Goal: Task Accomplishment & Management: Use online tool/utility

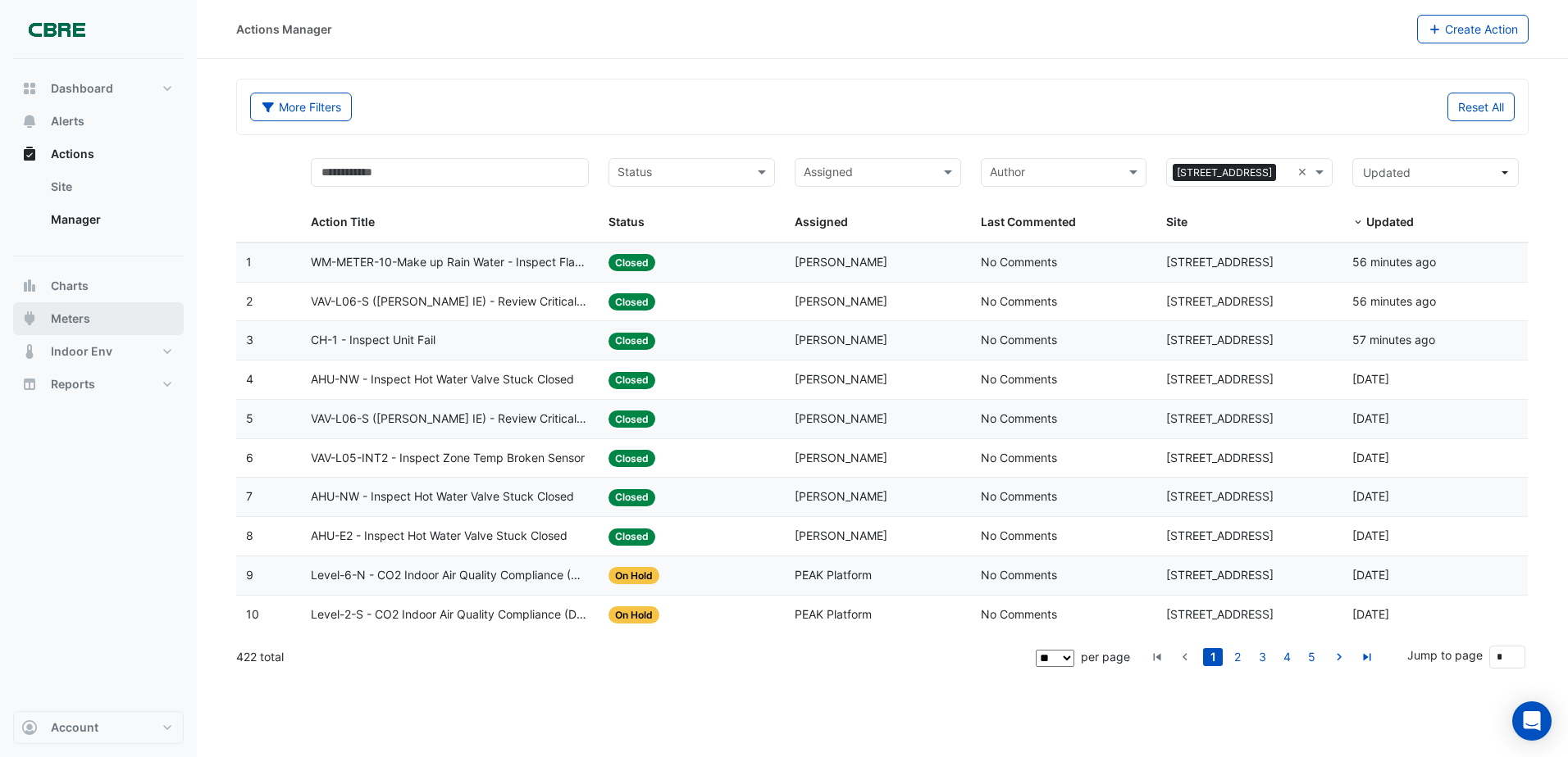
click at [57, 324] on span "Meters" at bounding box center [70, 318] width 40 height 17
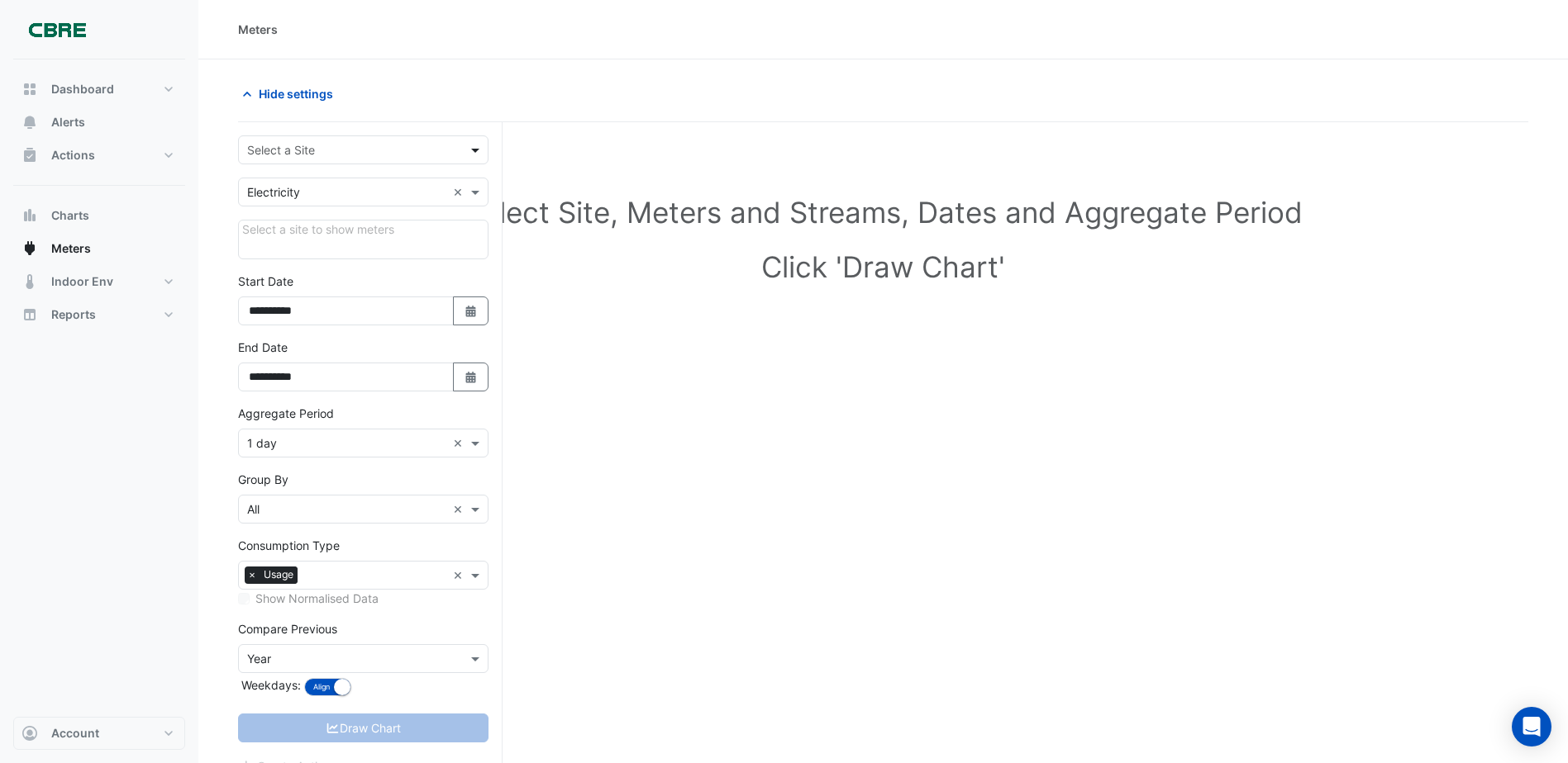
click at [471, 154] on span at bounding box center [477, 150] width 20 height 18
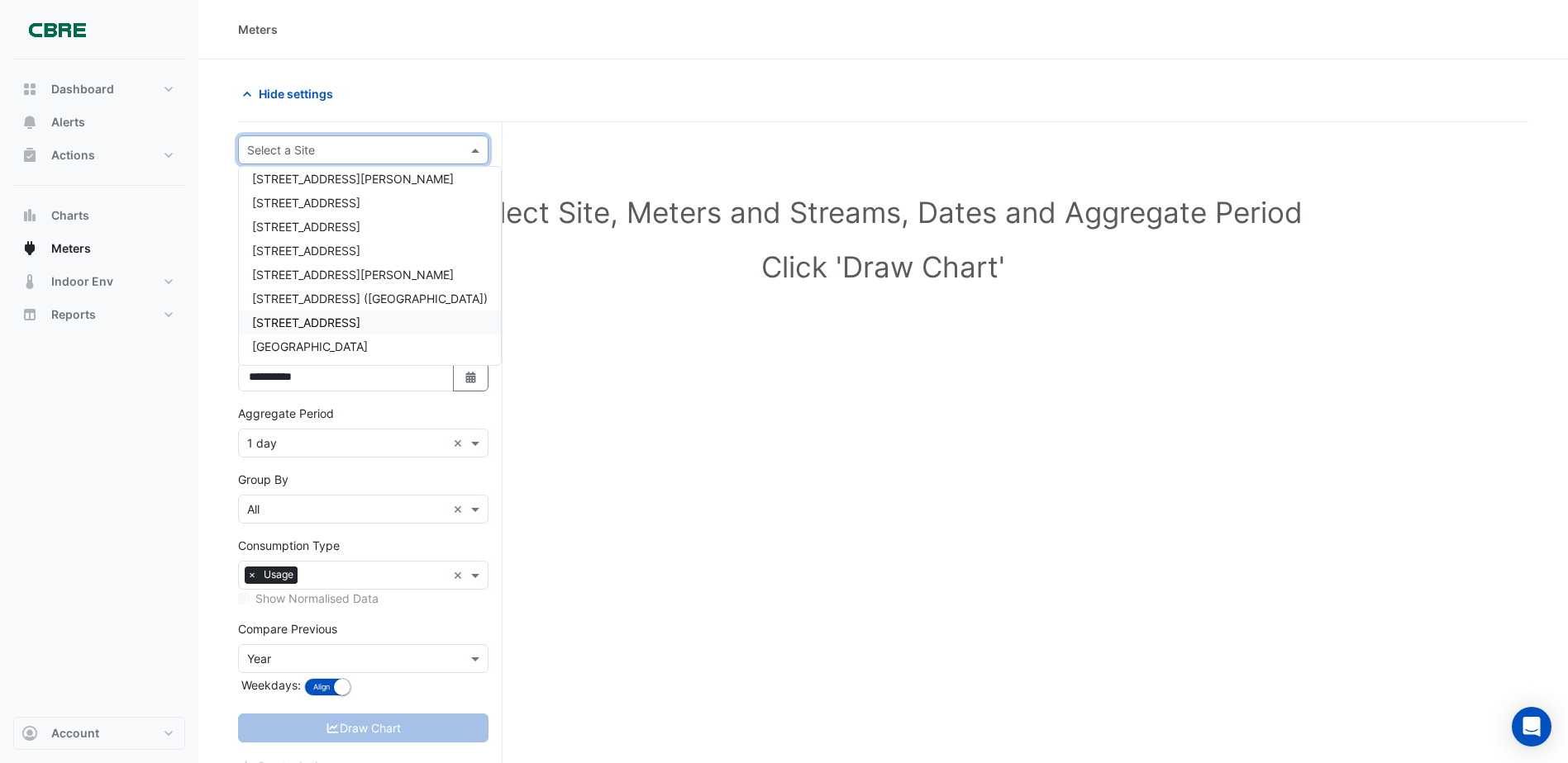
scroll to position [1239, 0]
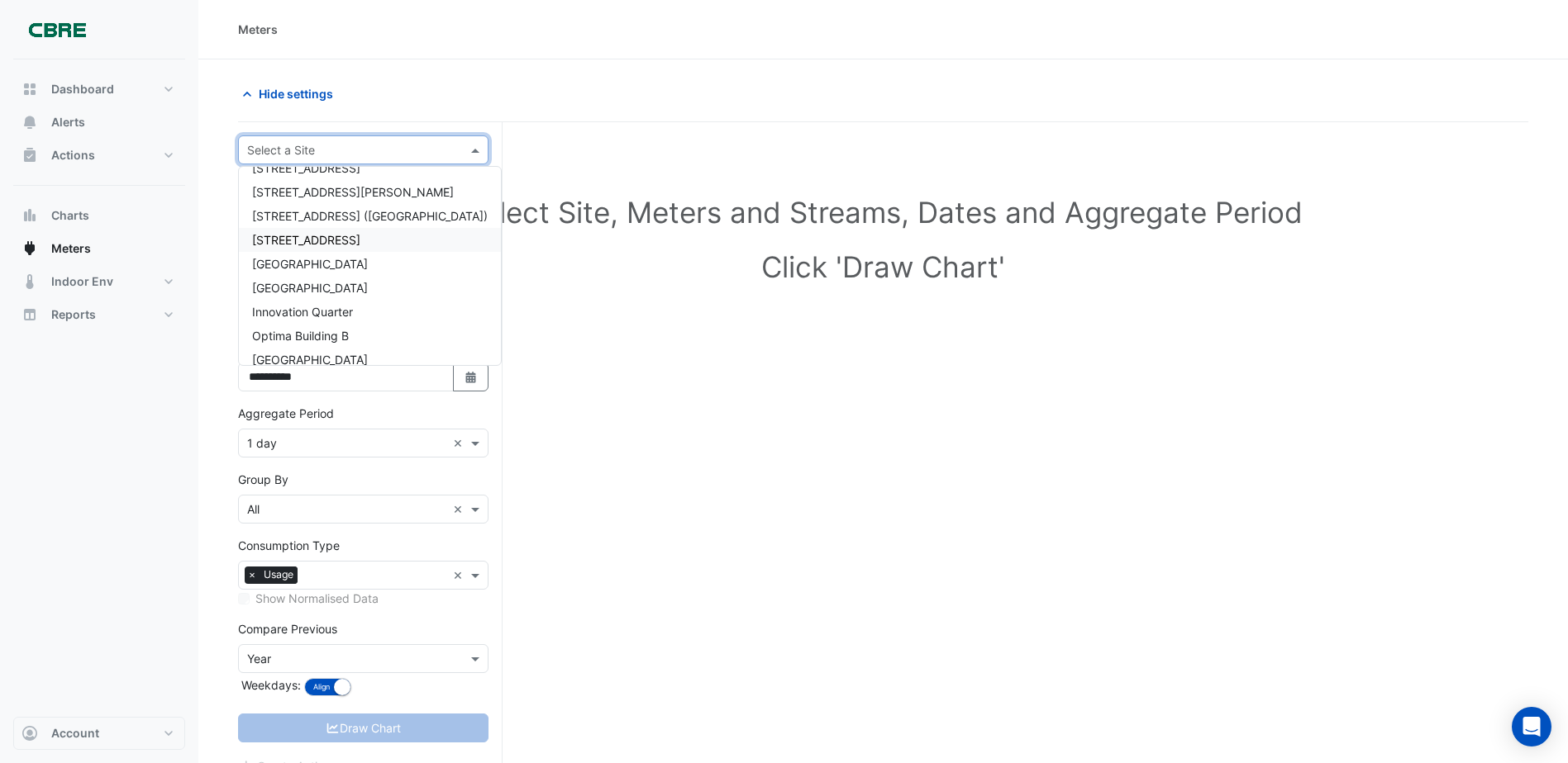
click at [285, 237] on span "[STREET_ADDRESS]" at bounding box center [306, 240] width 108 height 14
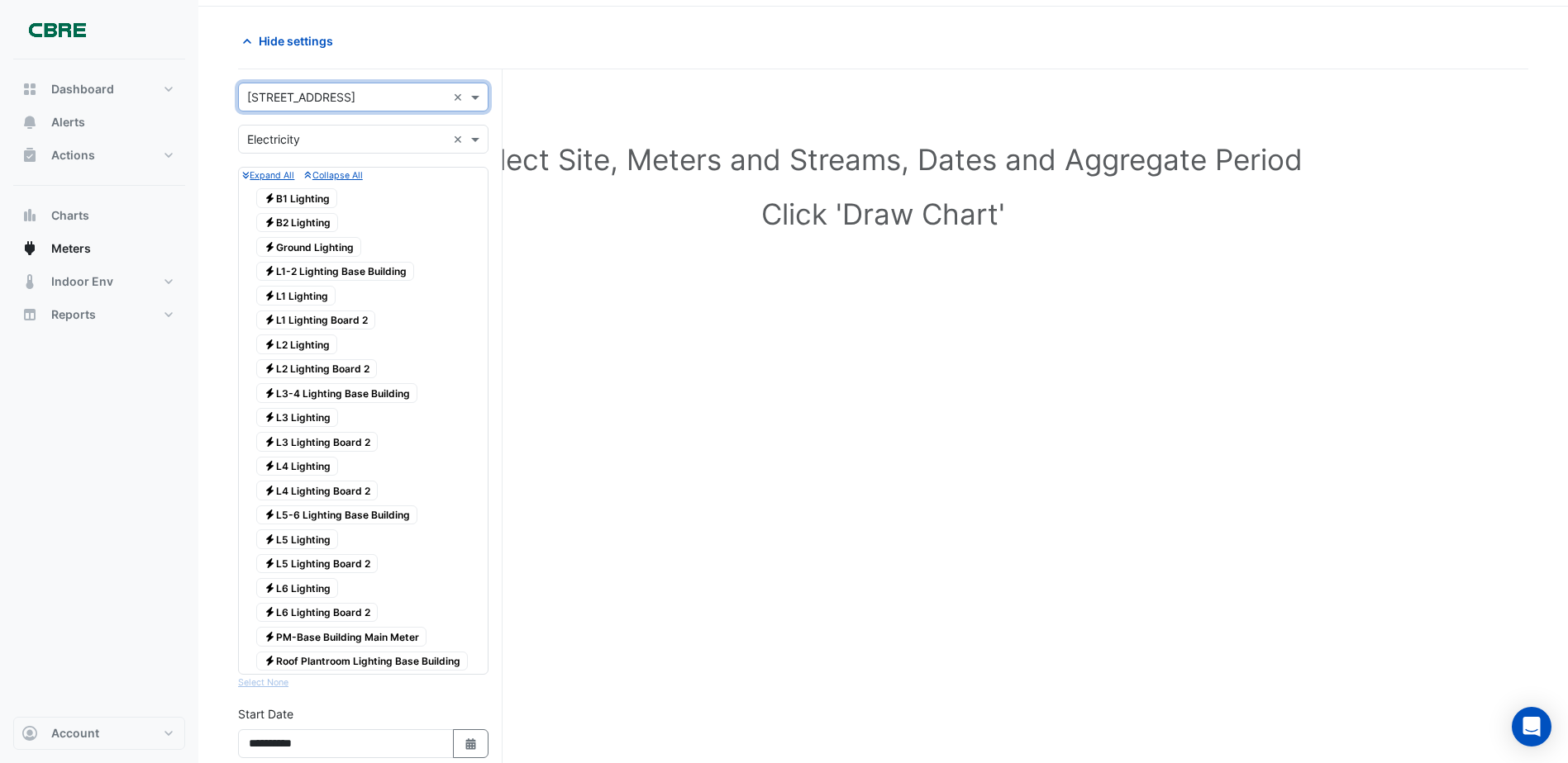
scroll to position [82, 0]
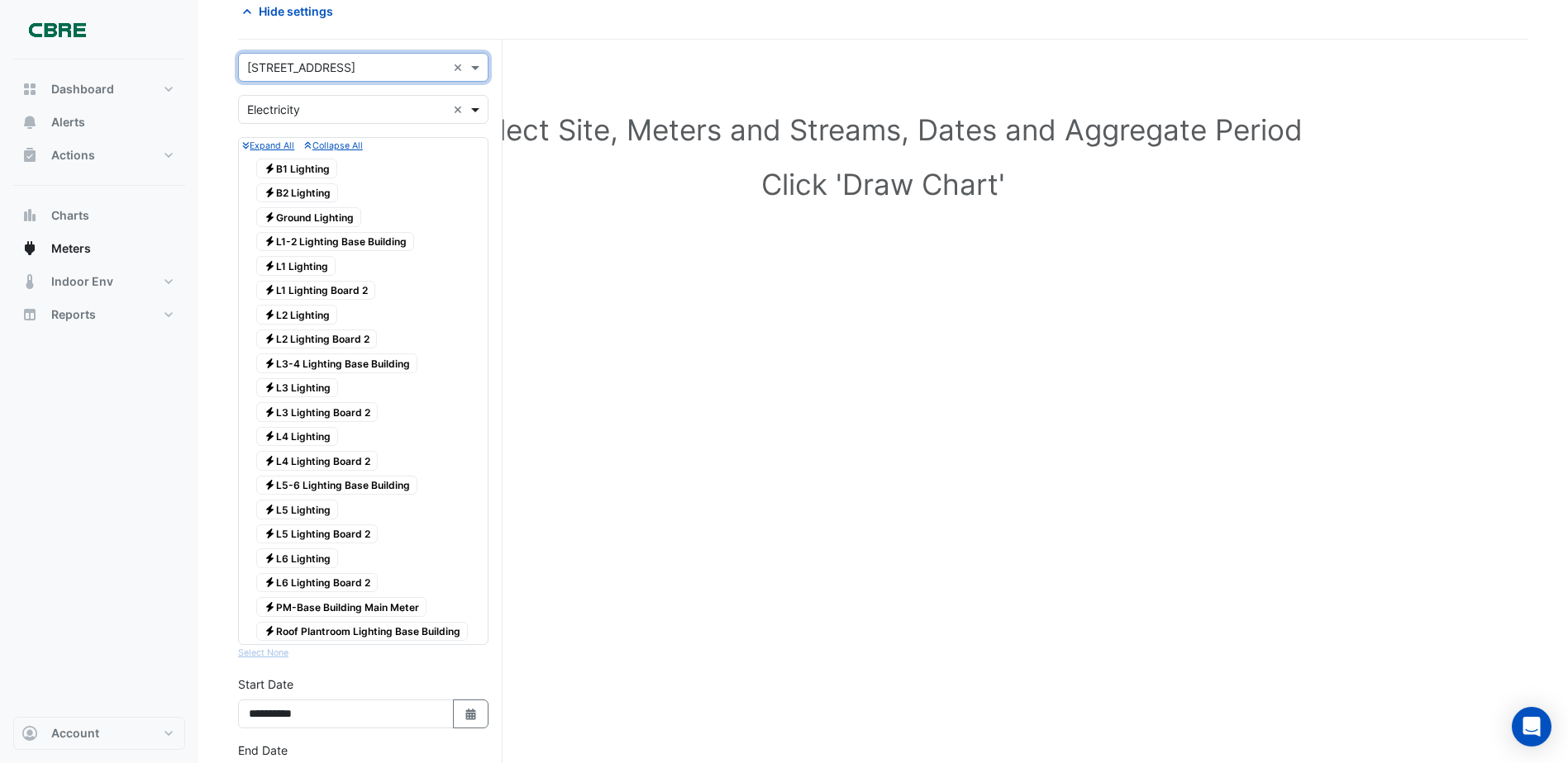
click at [475, 109] on span at bounding box center [477, 110] width 20 height 18
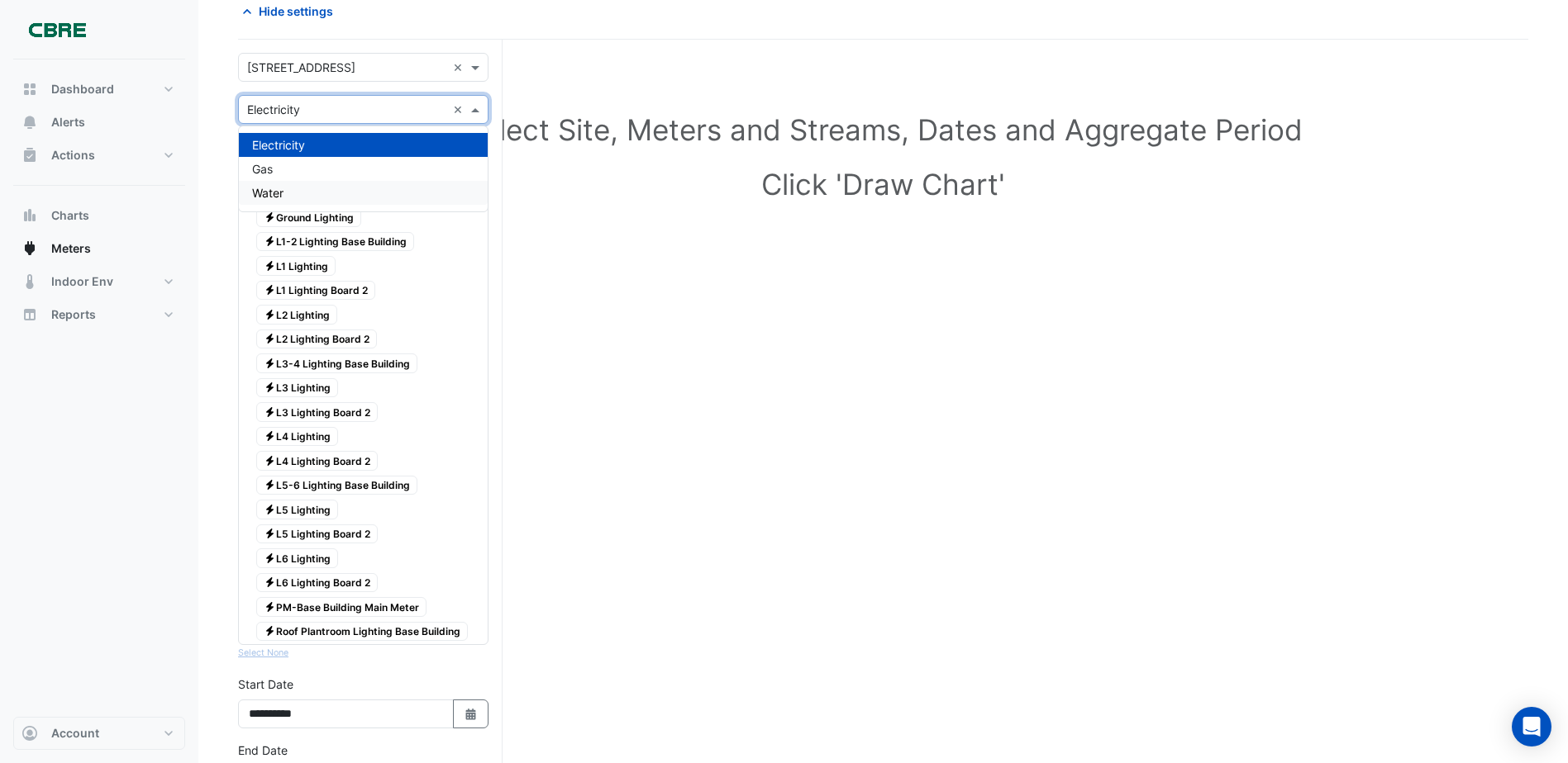
click at [281, 194] on span "Water" at bounding box center [267, 193] width 31 height 14
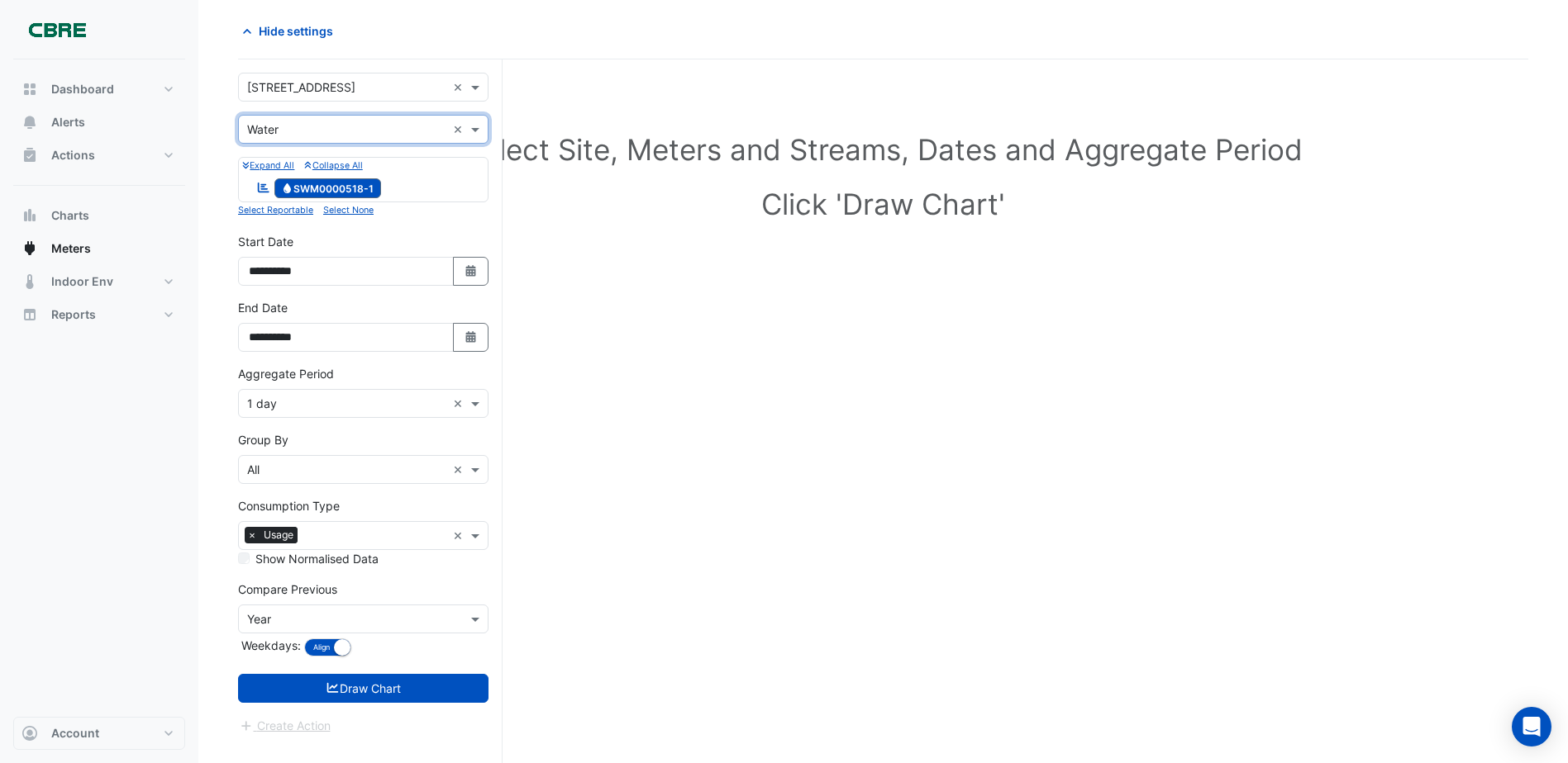
scroll to position [63, 0]
click at [543, 234] on div "Select Site, Meters and Streams, Dates and Aggregate Period Click 'Draw Chart'" at bounding box center [883, 180] width 1290 height 201
click at [472, 128] on span at bounding box center [477, 129] width 20 height 18
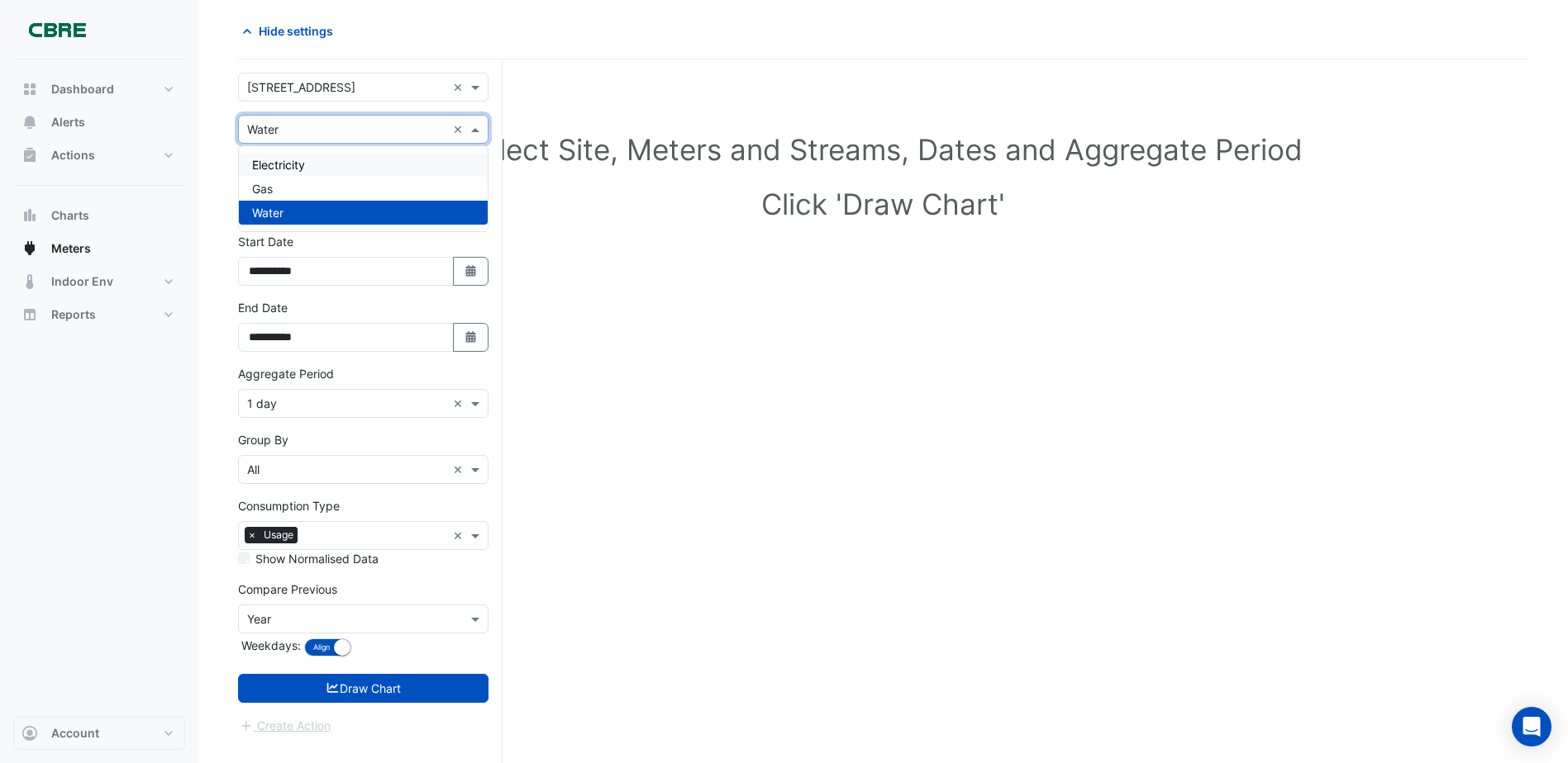
click at [327, 166] on div "Electricity" at bounding box center [363, 164] width 249 height 24
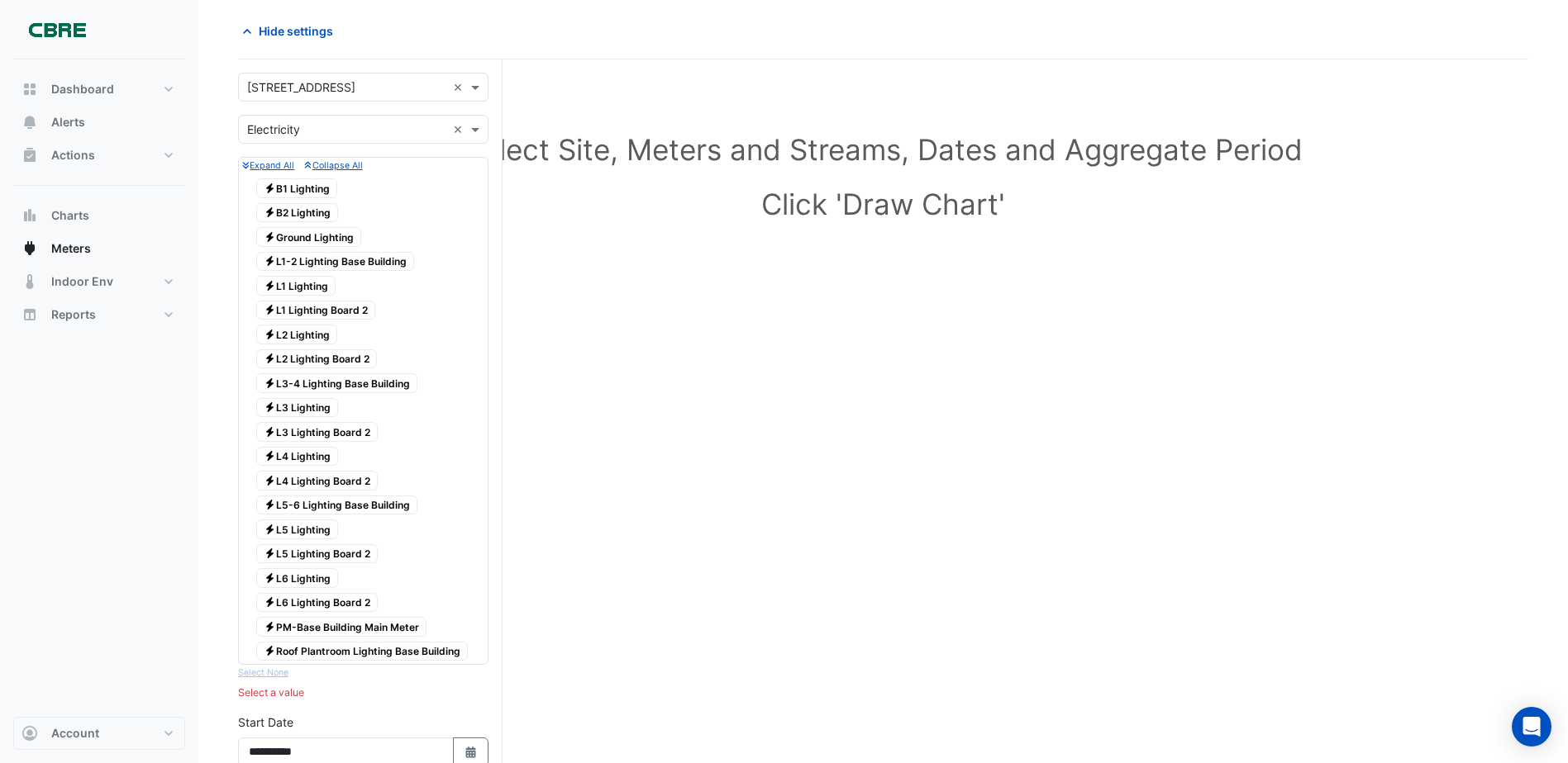
click at [276, 169] on small "Expand All" at bounding box center [268, 166] width 52 height 11
click at [275, 167] on small "Expand All" at bounding box center [268, 166] width 52 height 11
click at [249, 161] on icon "button" at bounding box center [246, 166] width 7 height 9
click at [245, 166] on icon "button" at bounding box center [246, 166] width 7 height 9
click at [338, 164] on small "Collapse All" at bounding box center [332, 166] width 58 height 11
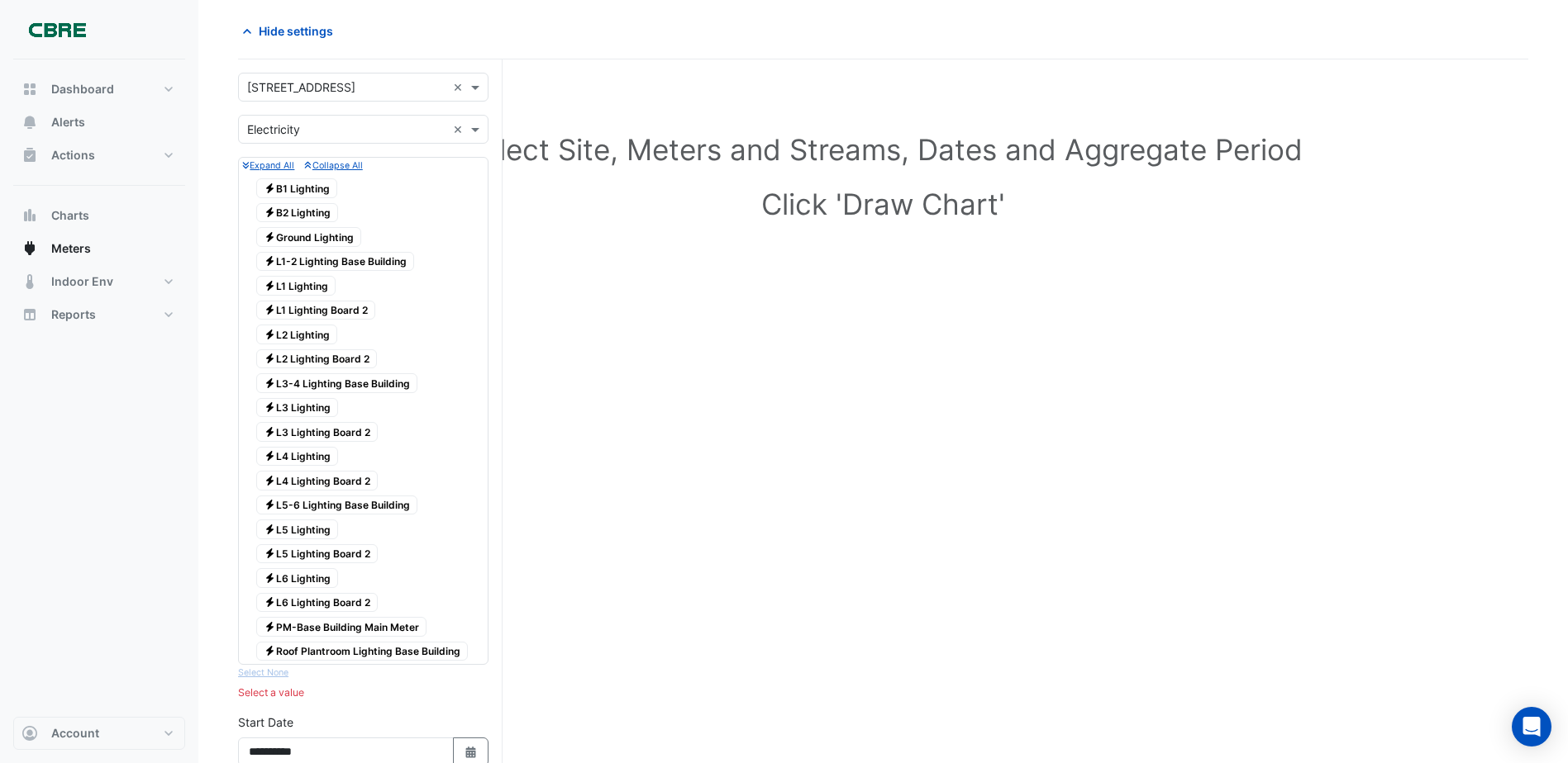
scroll to position [0, 0]
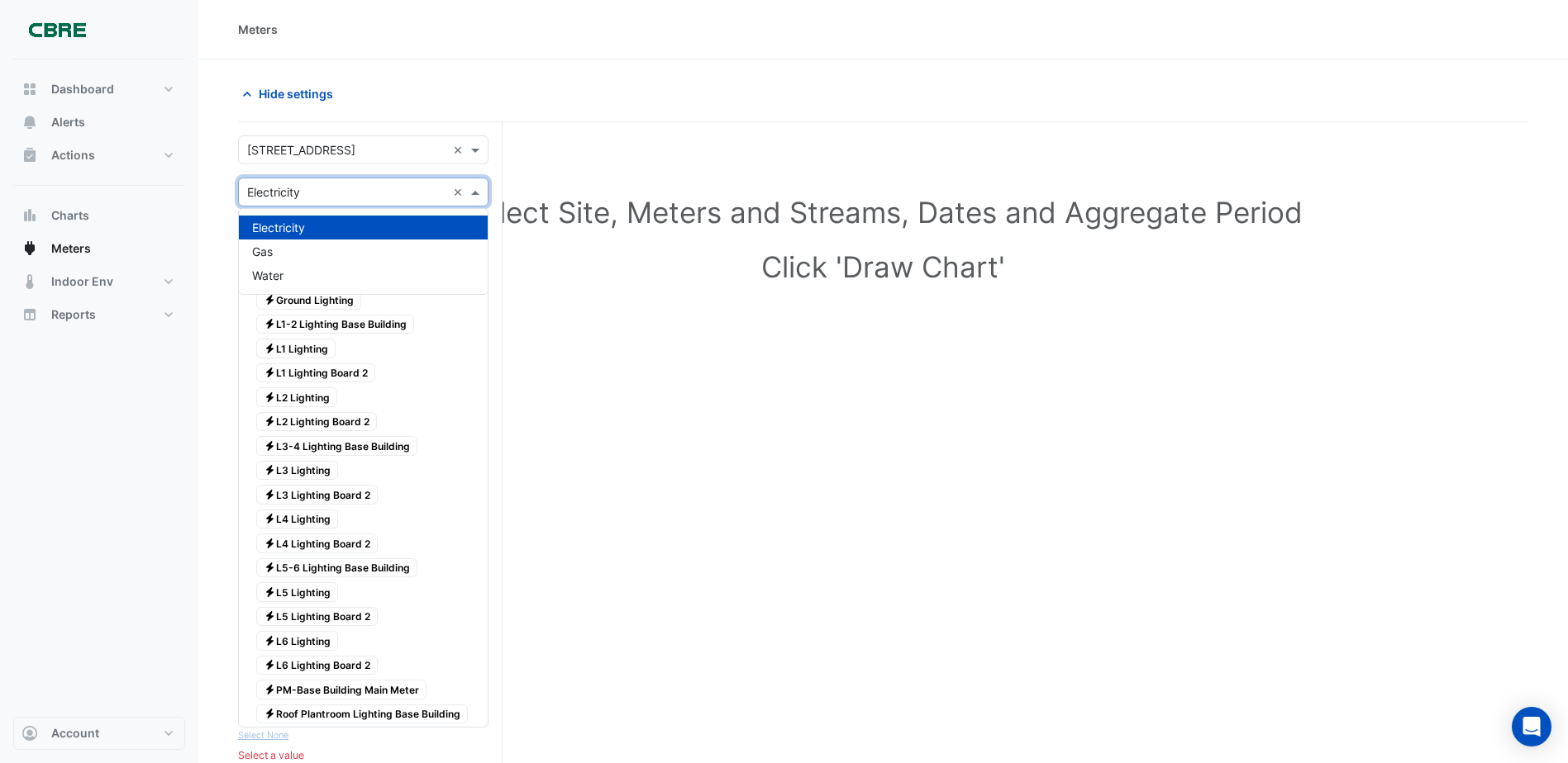
click at [477, 192] on span at bounding box center [477, 192] width 20 height 18
click at [419, 252] on div "Gas" at bounding box center [363, 251] width 249 height 24
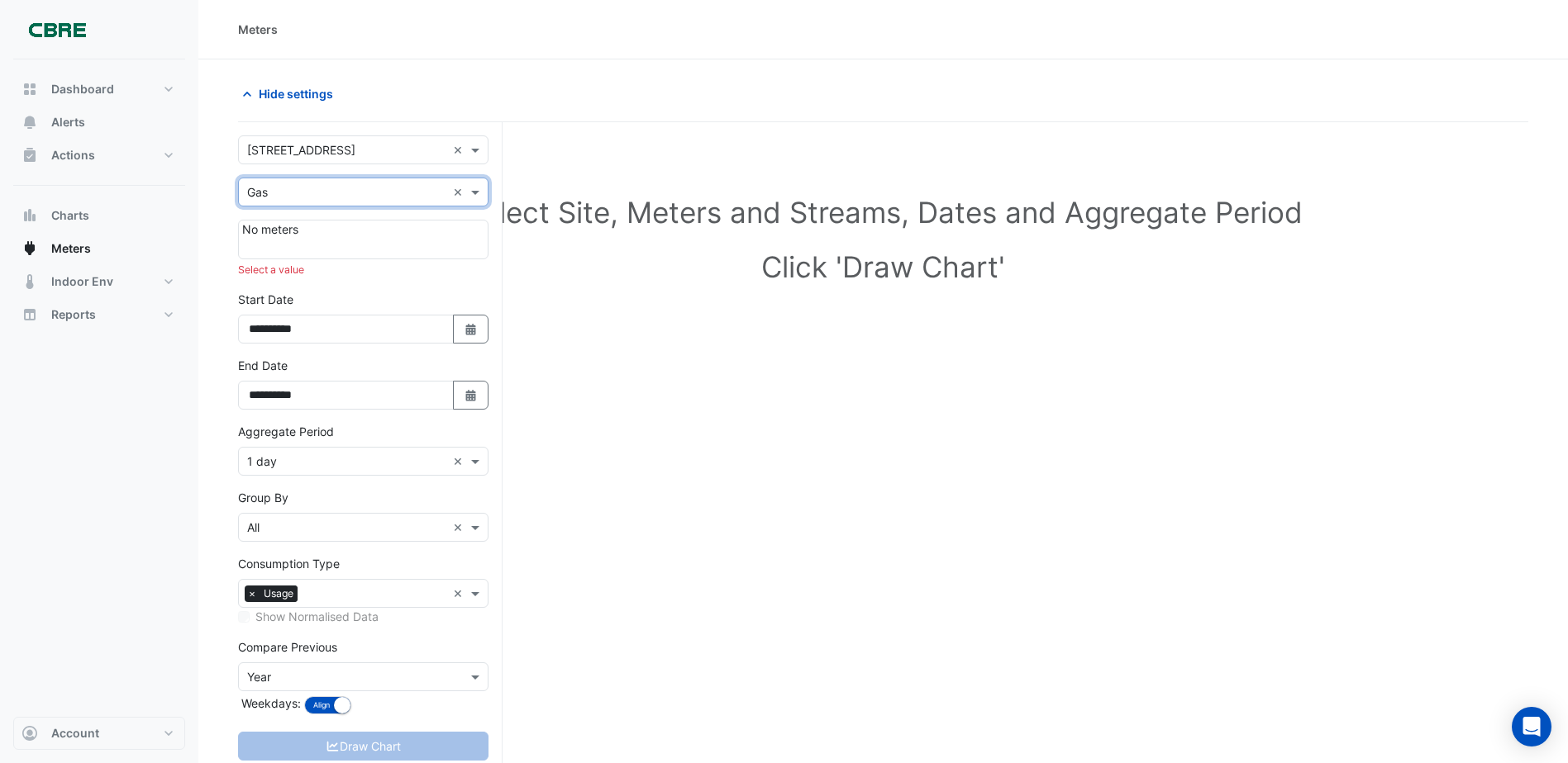
click at [446, 233] on div "No meters" at bounding box center [363, 239] width 250 height 40
click at [470, 192] on span at bounding box center [477, 192] width 20 height 18
click at [428, 225] on div "Electricity" at bounding box center [363, 227] width 249 height 24
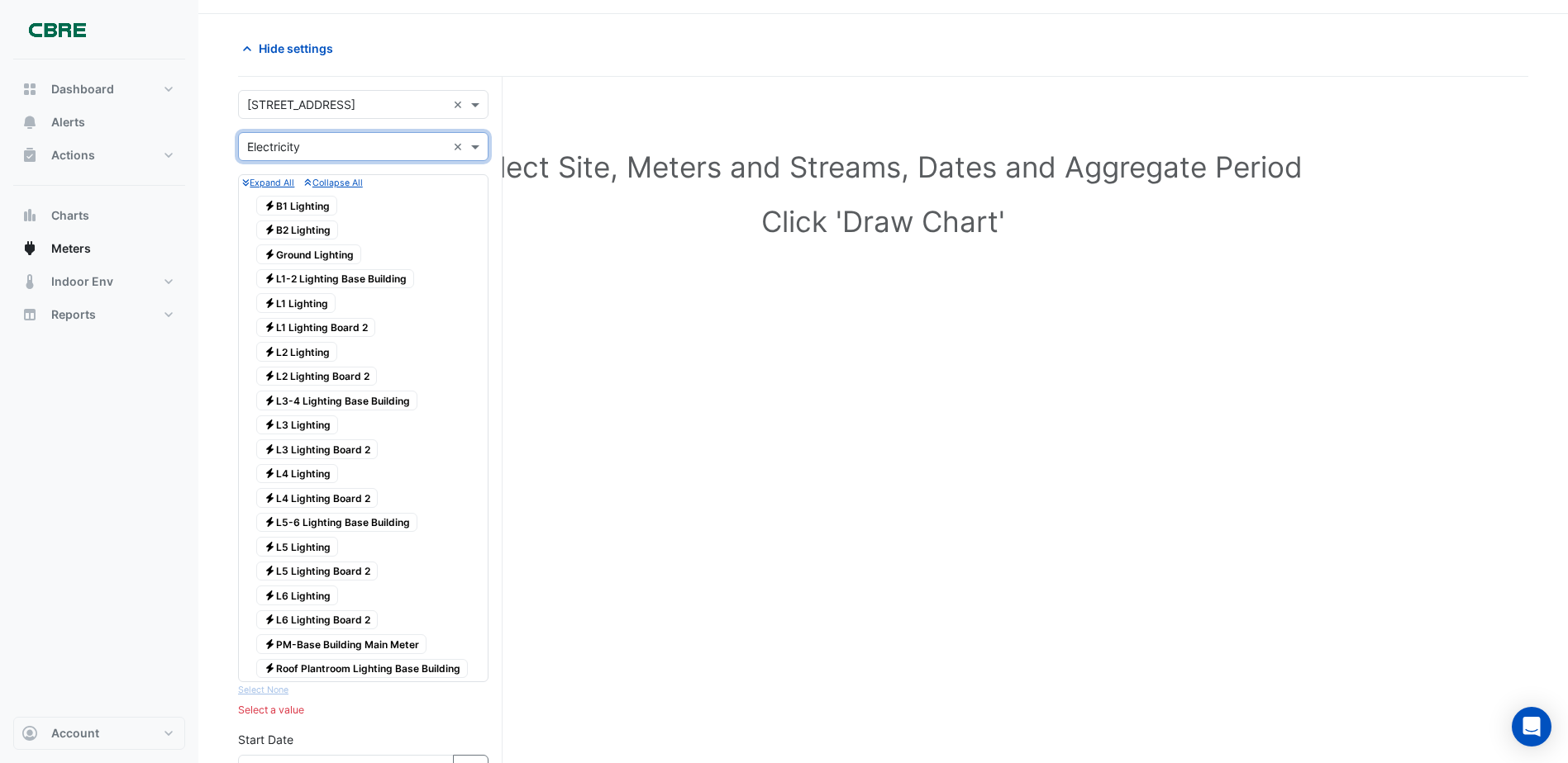
scroll to position [82, 0]
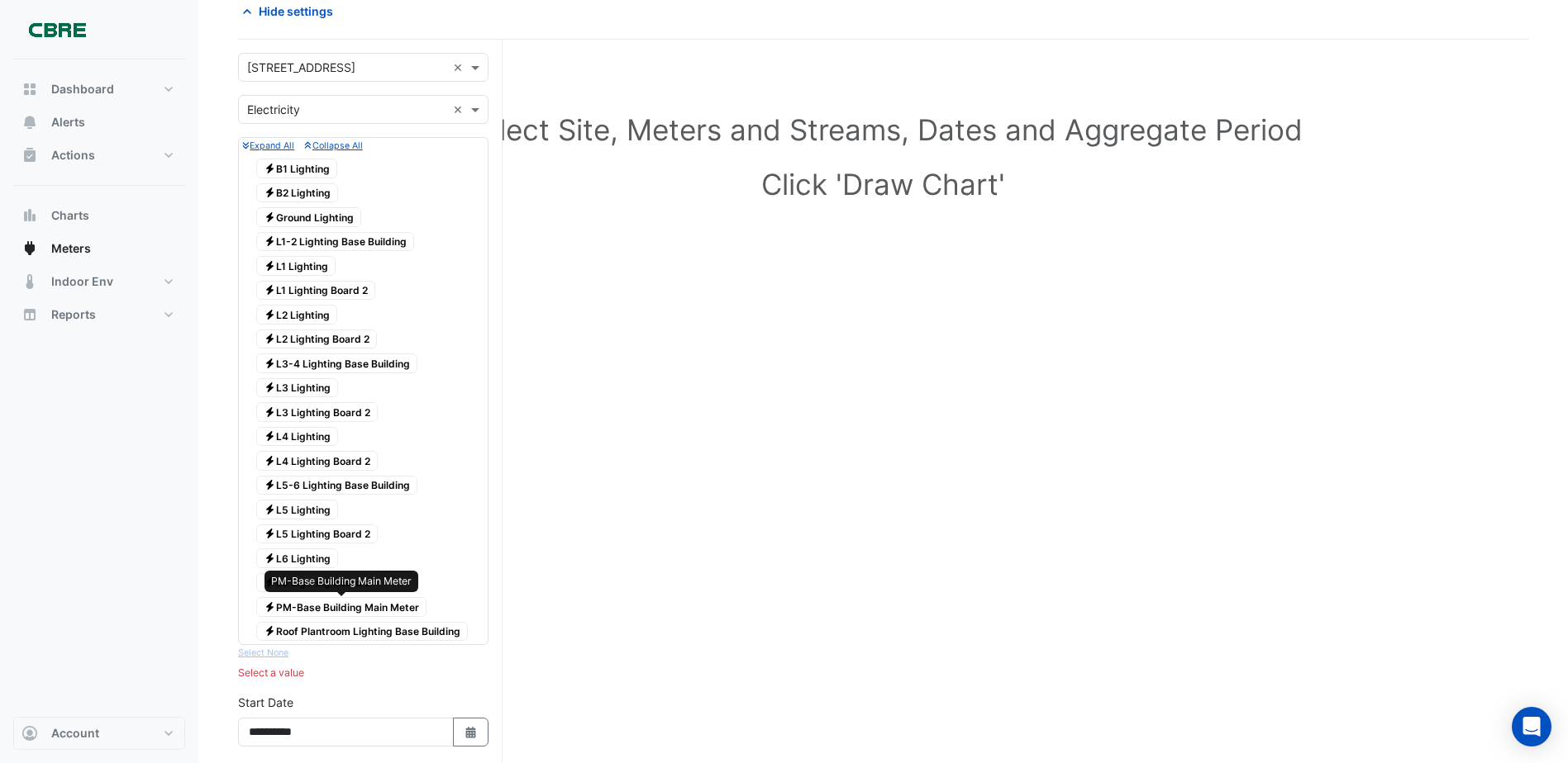
click at [324, 612] on span "Electricity PM-Base Building Main Meter" at bounding box center [341, 607] width 170 height 19
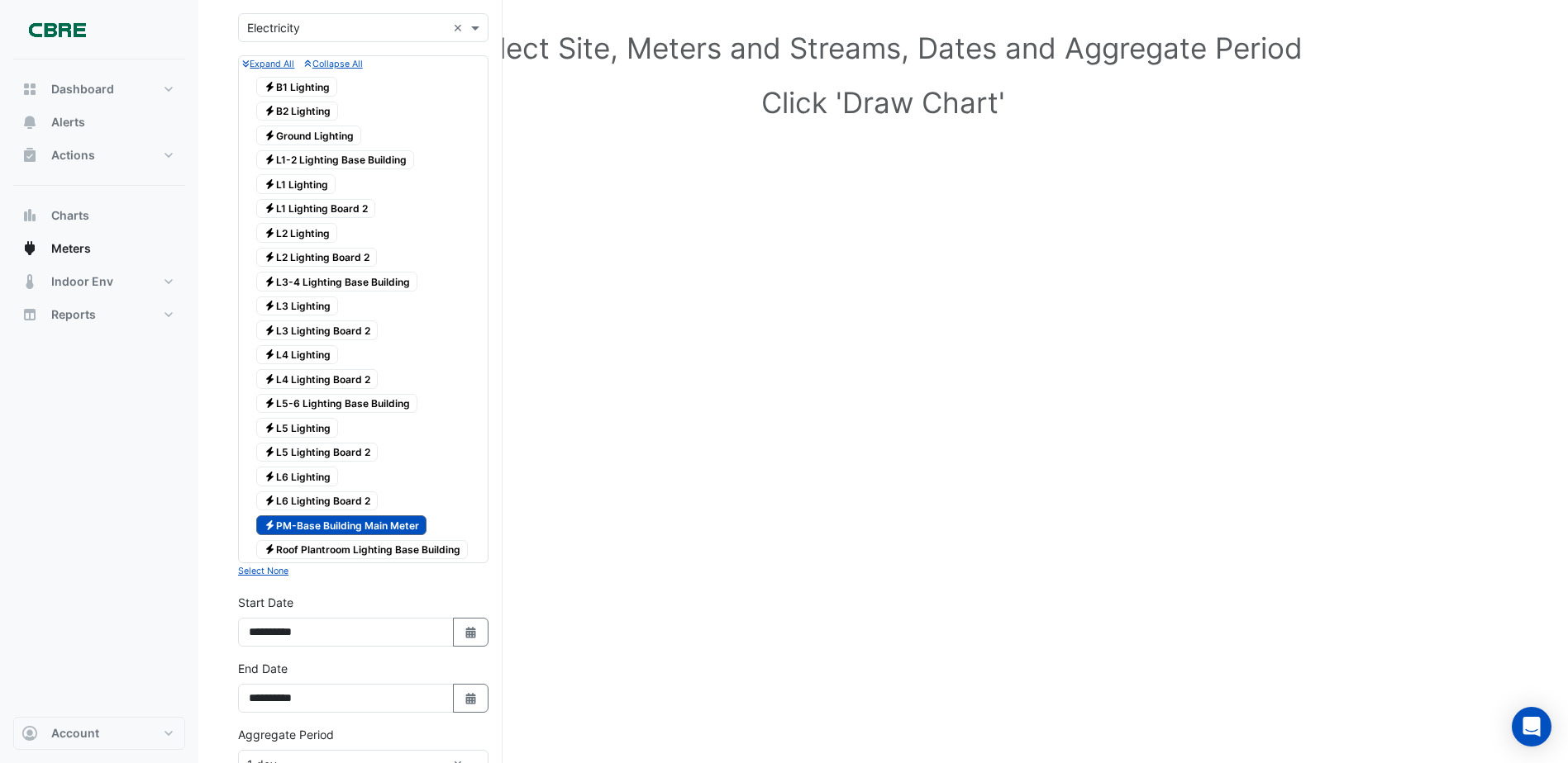
scroll to position [331, 0]
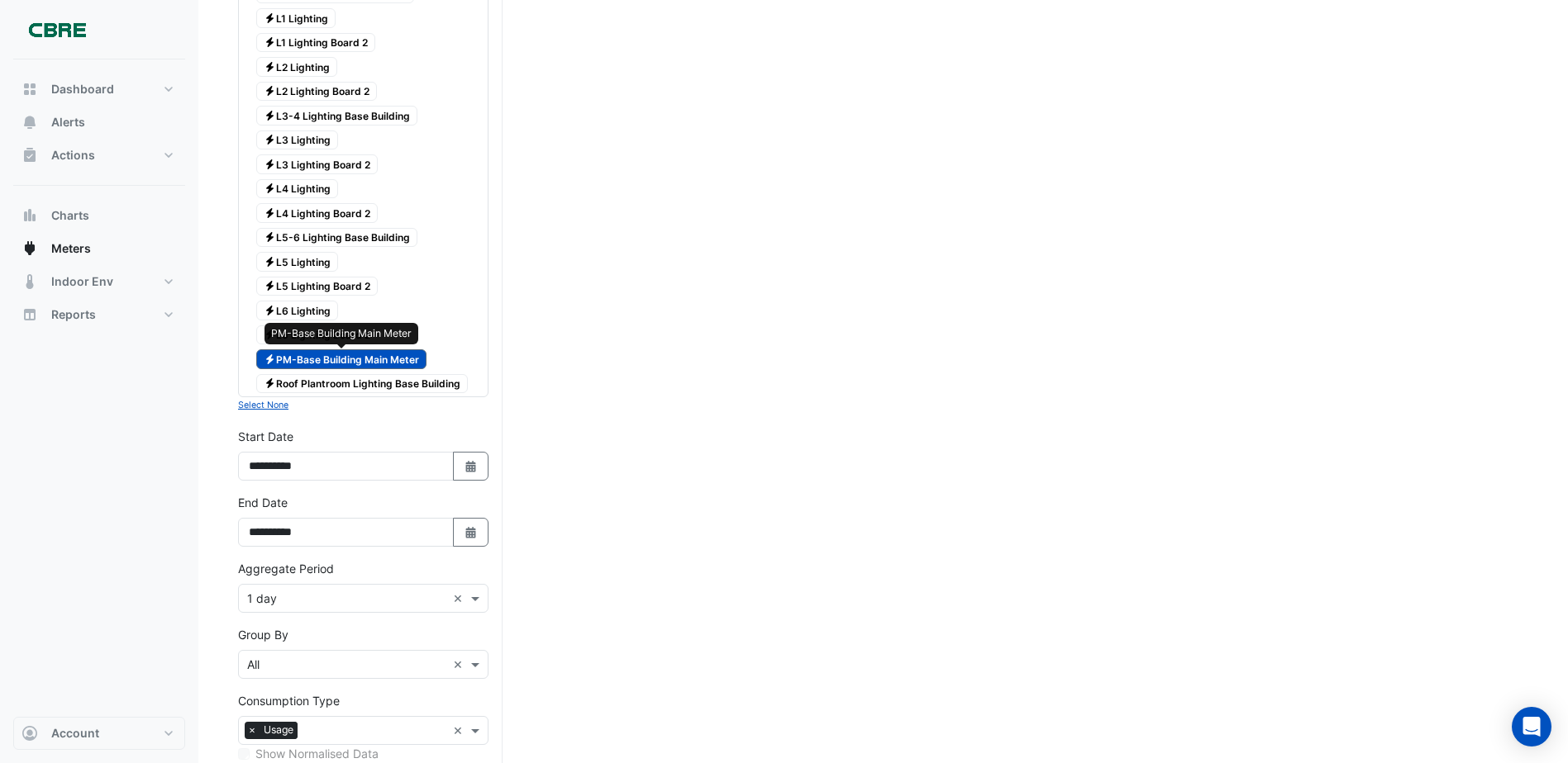
click at [267, 359] on icon at bounding box center [269, 358] width 7 height 10
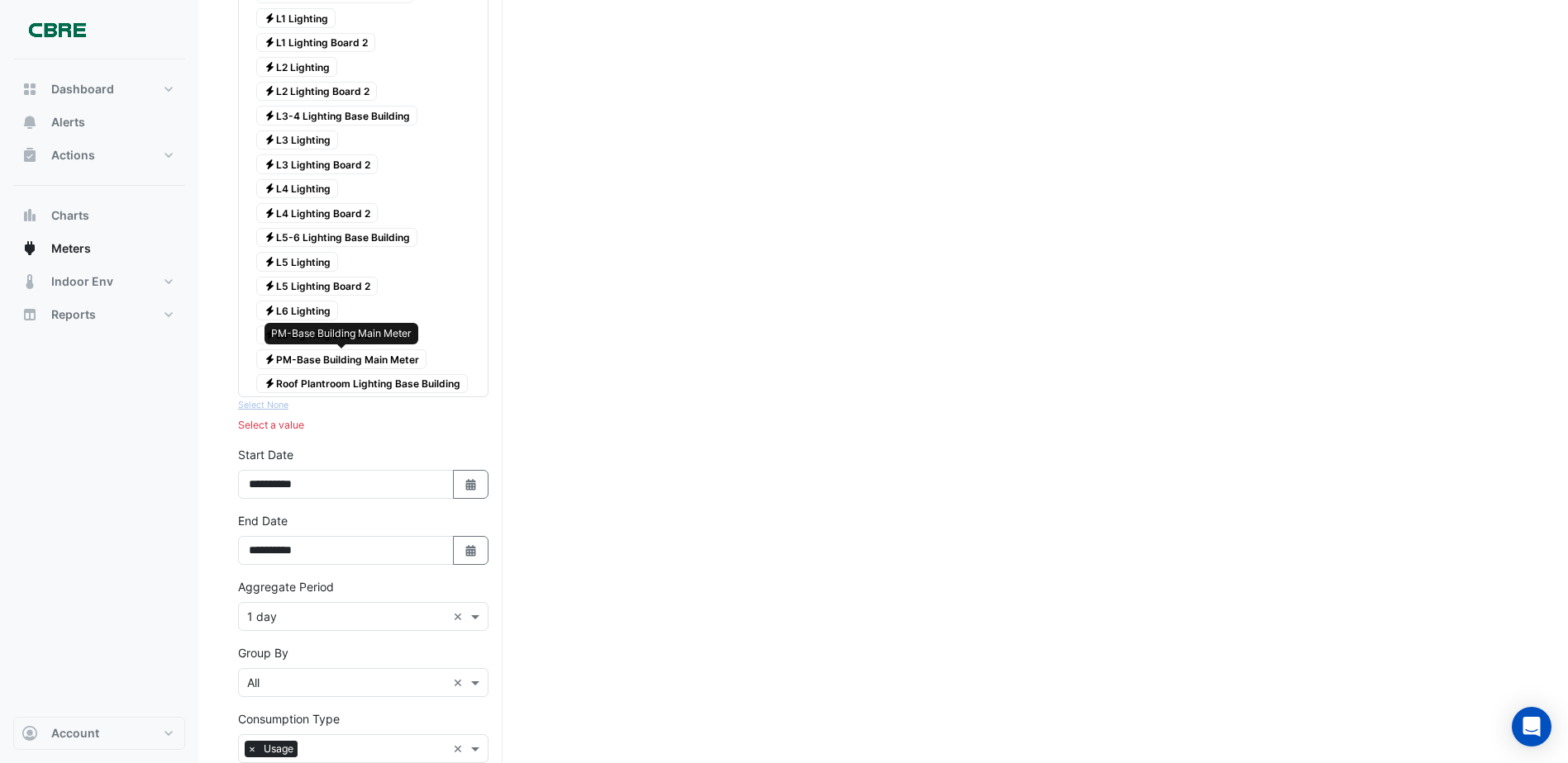
click at [266, 359] on icon at bounding box center [269, 358] width 7 height 10
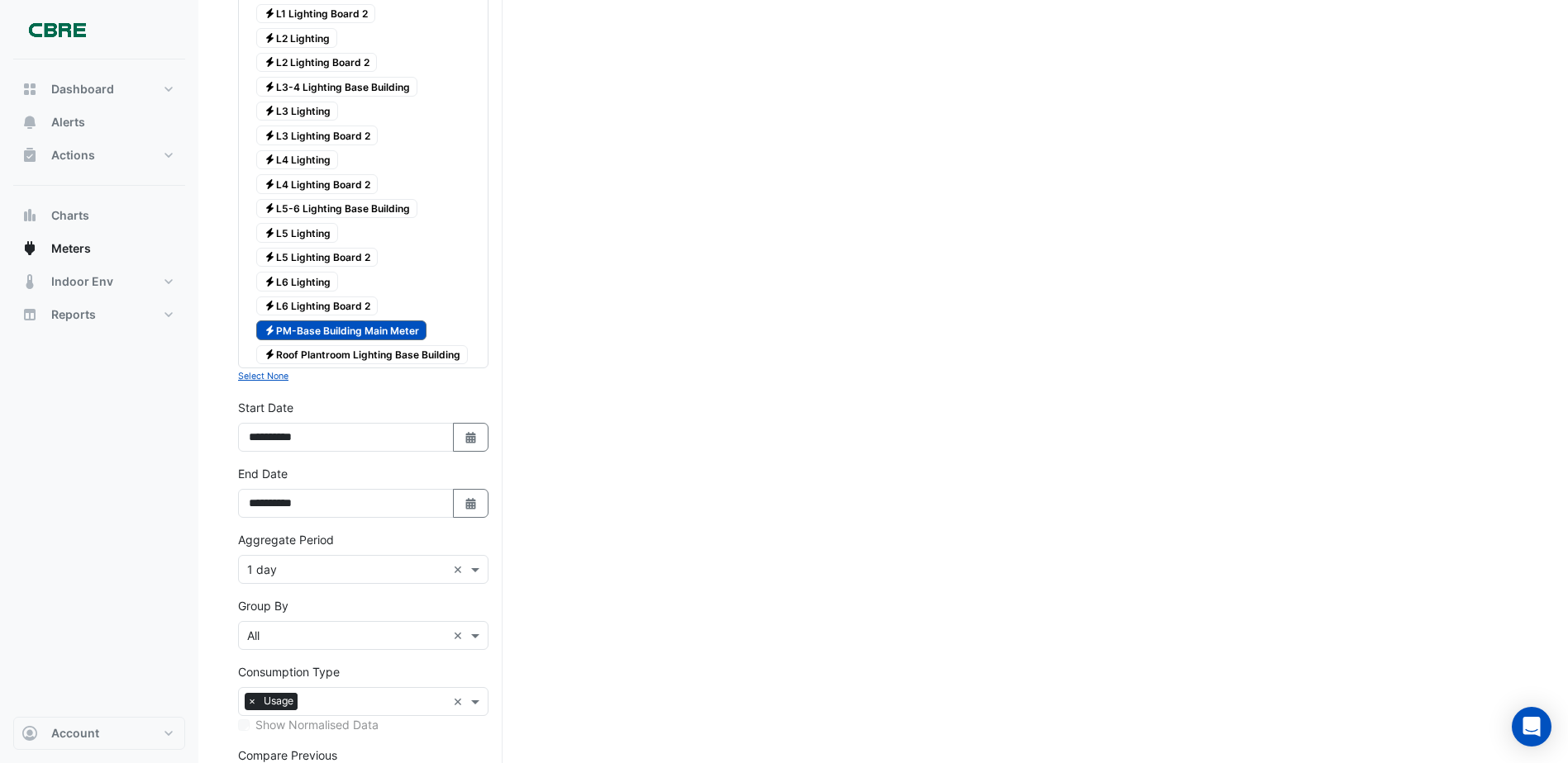
scroll to position [346, 0]
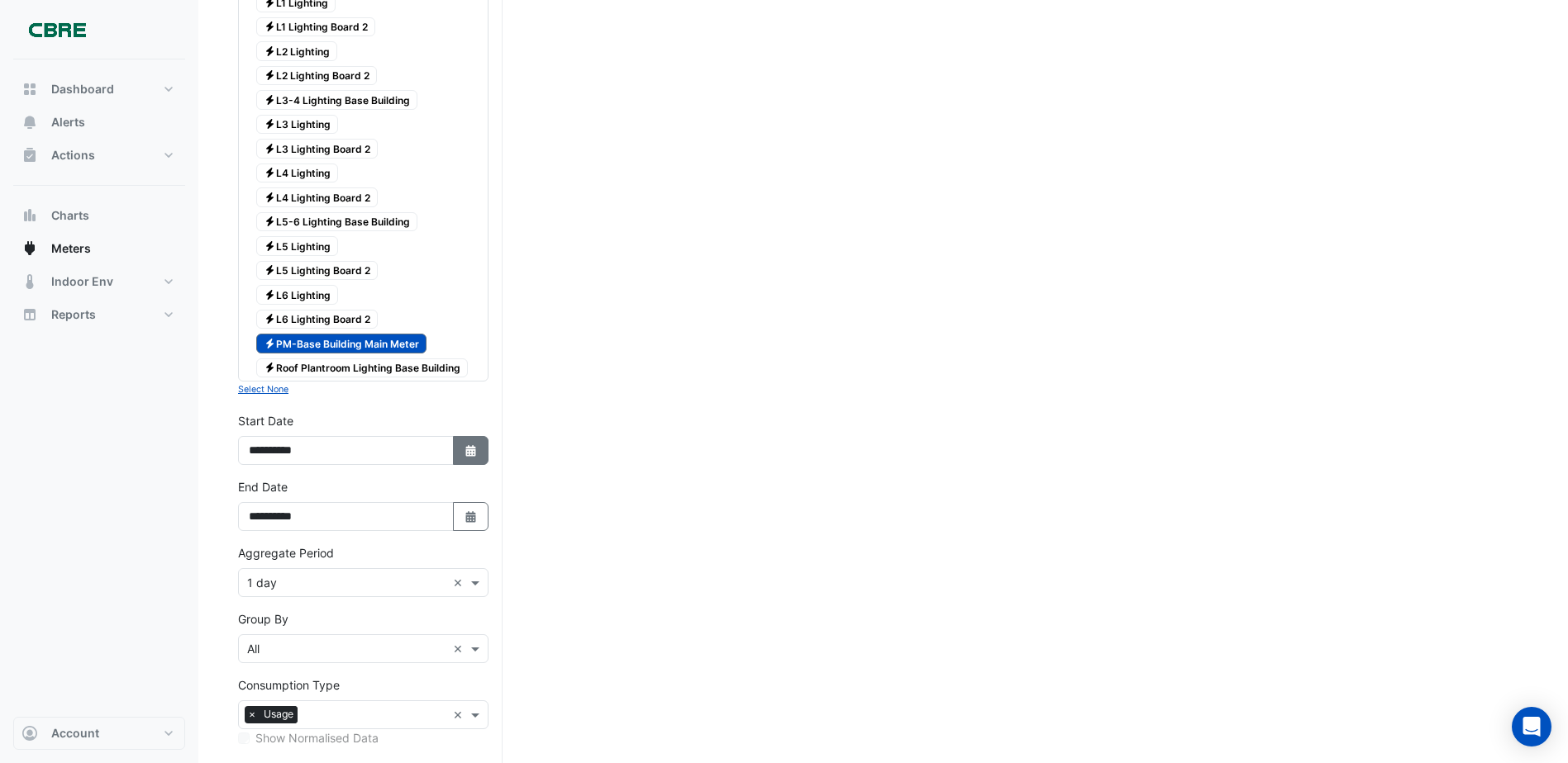
click at [466, 448] on icon "button" at bounding box center [470, 451] width 10 height 12
select select "*"
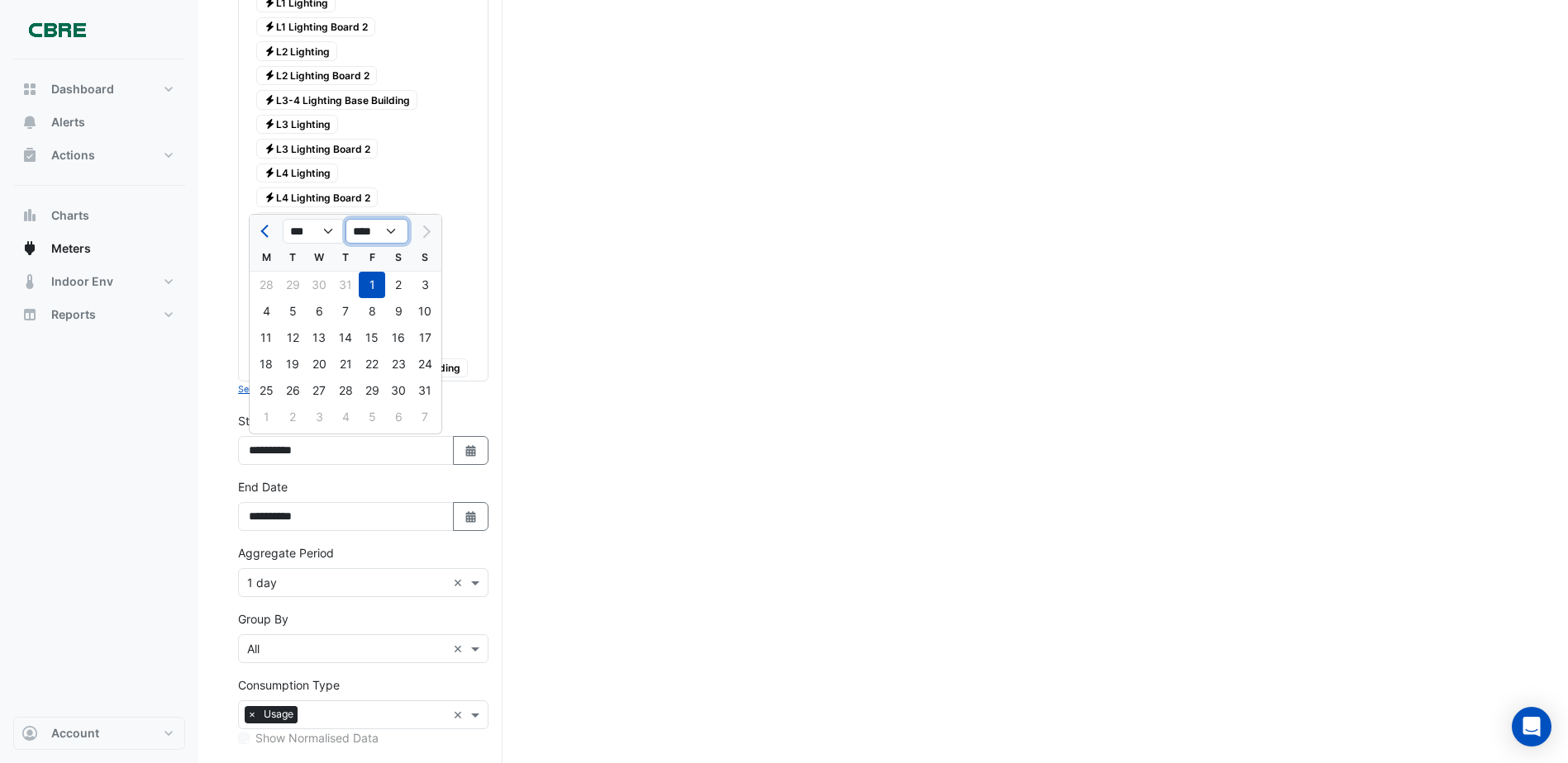
click at [393, 229] on select "**** **** **** **** **** **** **** **** **** **** ****" at bounding box center [377, 231] width 63 height 25
select select "****"
click at [346, 219] on select "**** **** **** **** **** **** **** **** **** **** ****" at bounding box center [377, 231] width 63 height 25
click at [342, 287] on div "1" at bounding box center [346, 285] width 27 height 27
type input "**********"
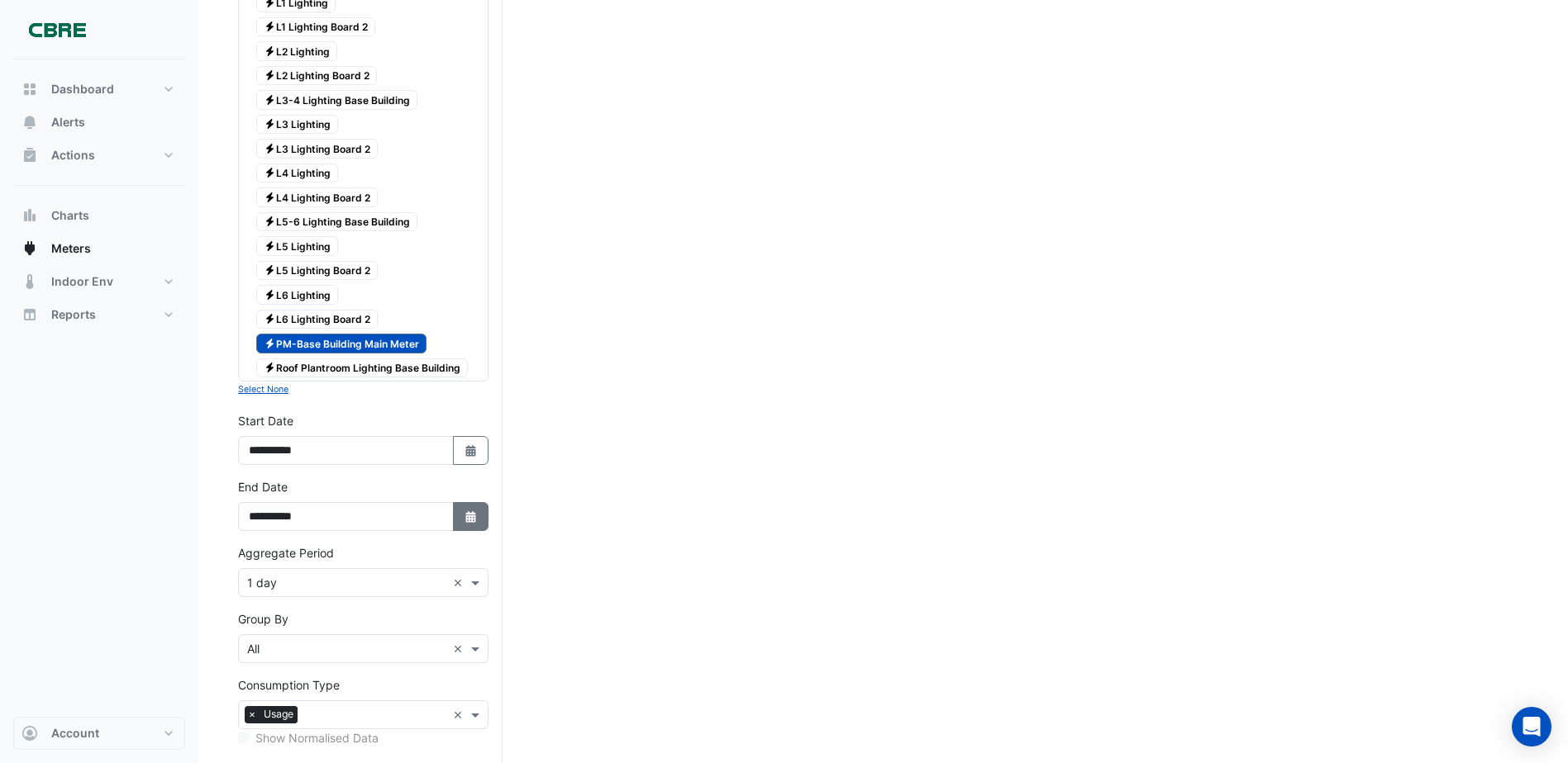
click at [479, 518] on button "Select Date" at bounding box center [471, 517] width 36 height 29
select select "*"
select select "****"
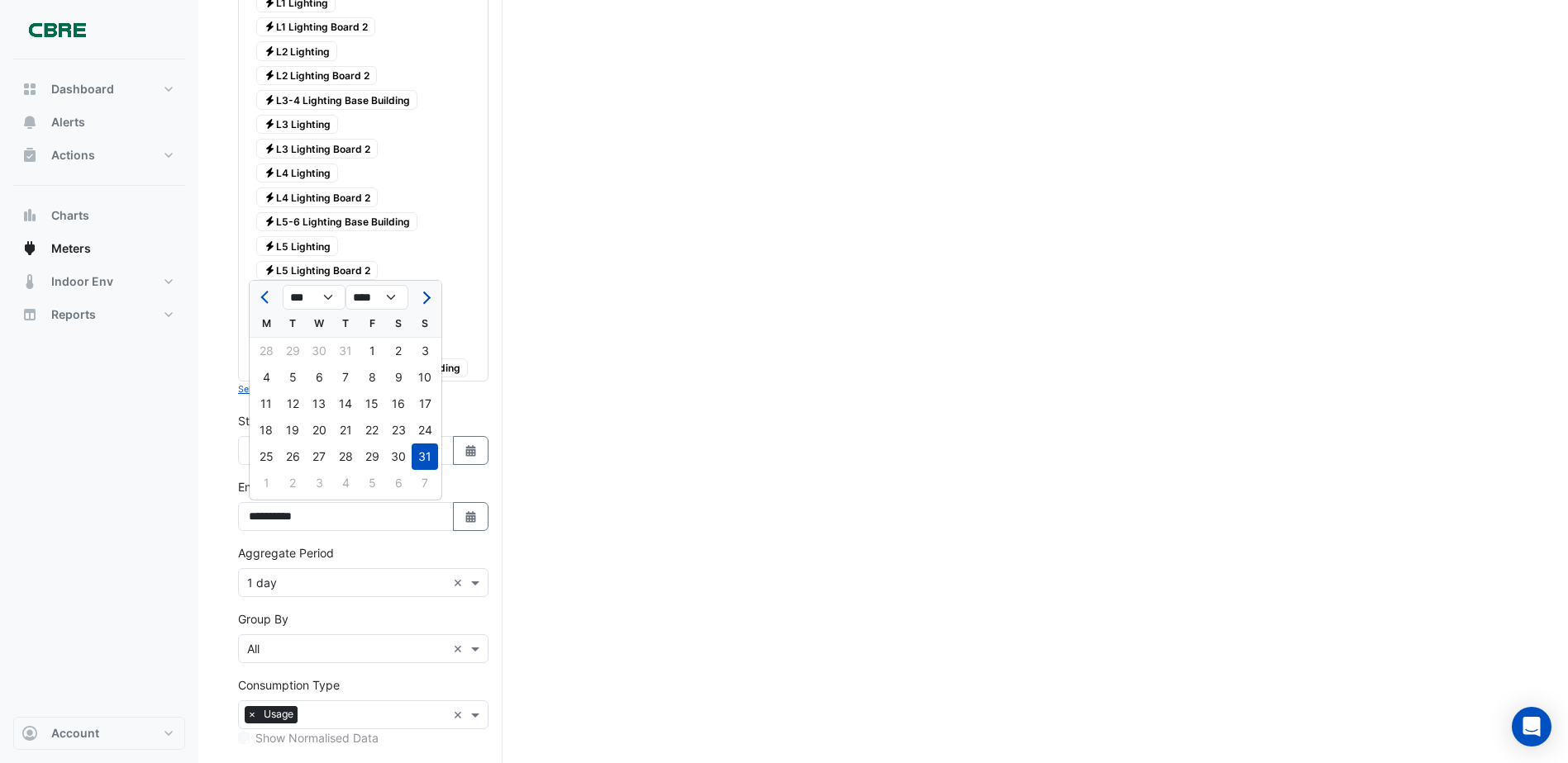
click at [428, 293] on button "Next month" at bounding box center [425, 298] width 20 height 27
select select "*"
click at [295, 351] on div "2" at bounding box center [293, 351] width 27 height 27
type input "**********"
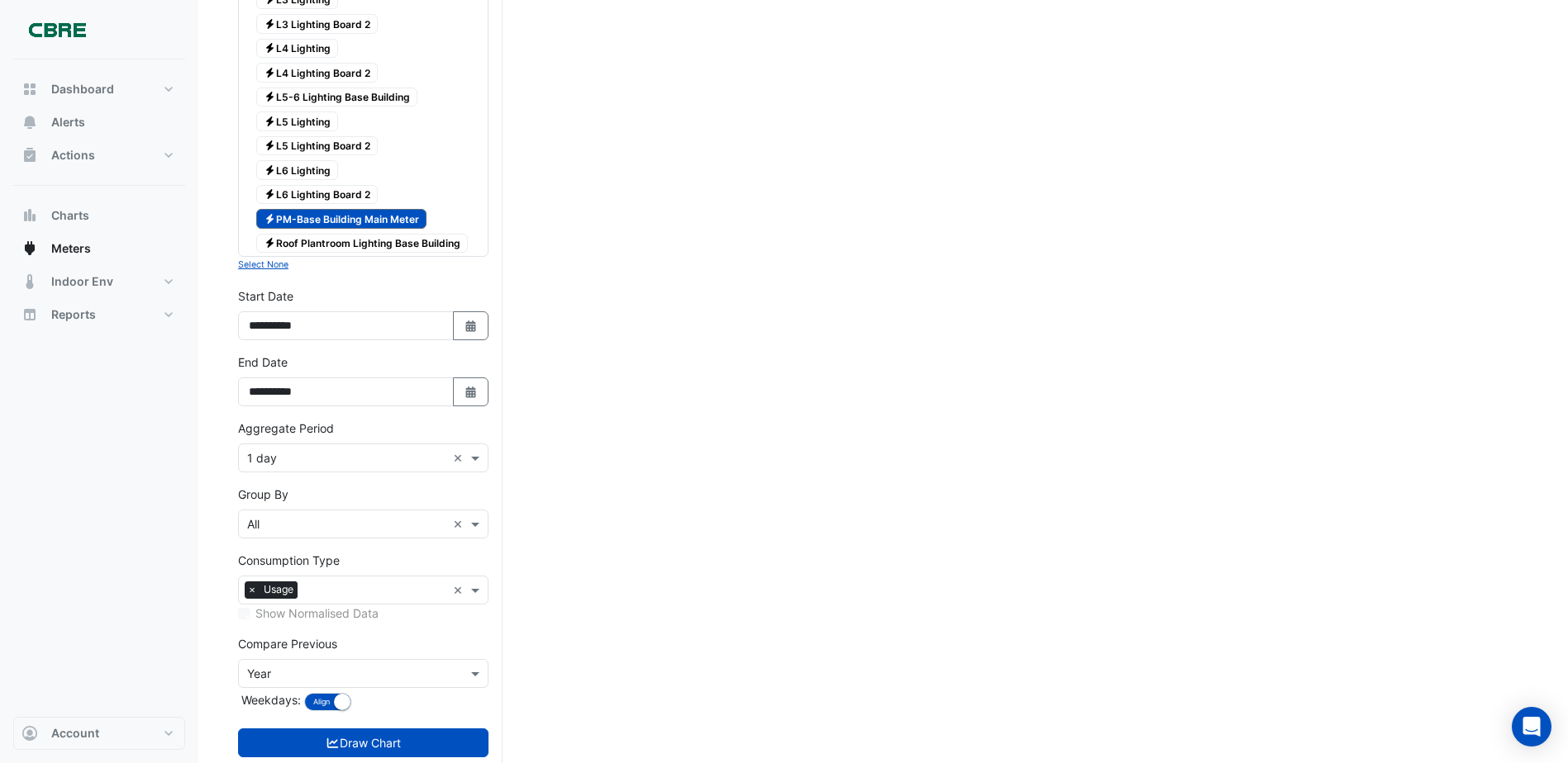
scroll to position [511, 0]
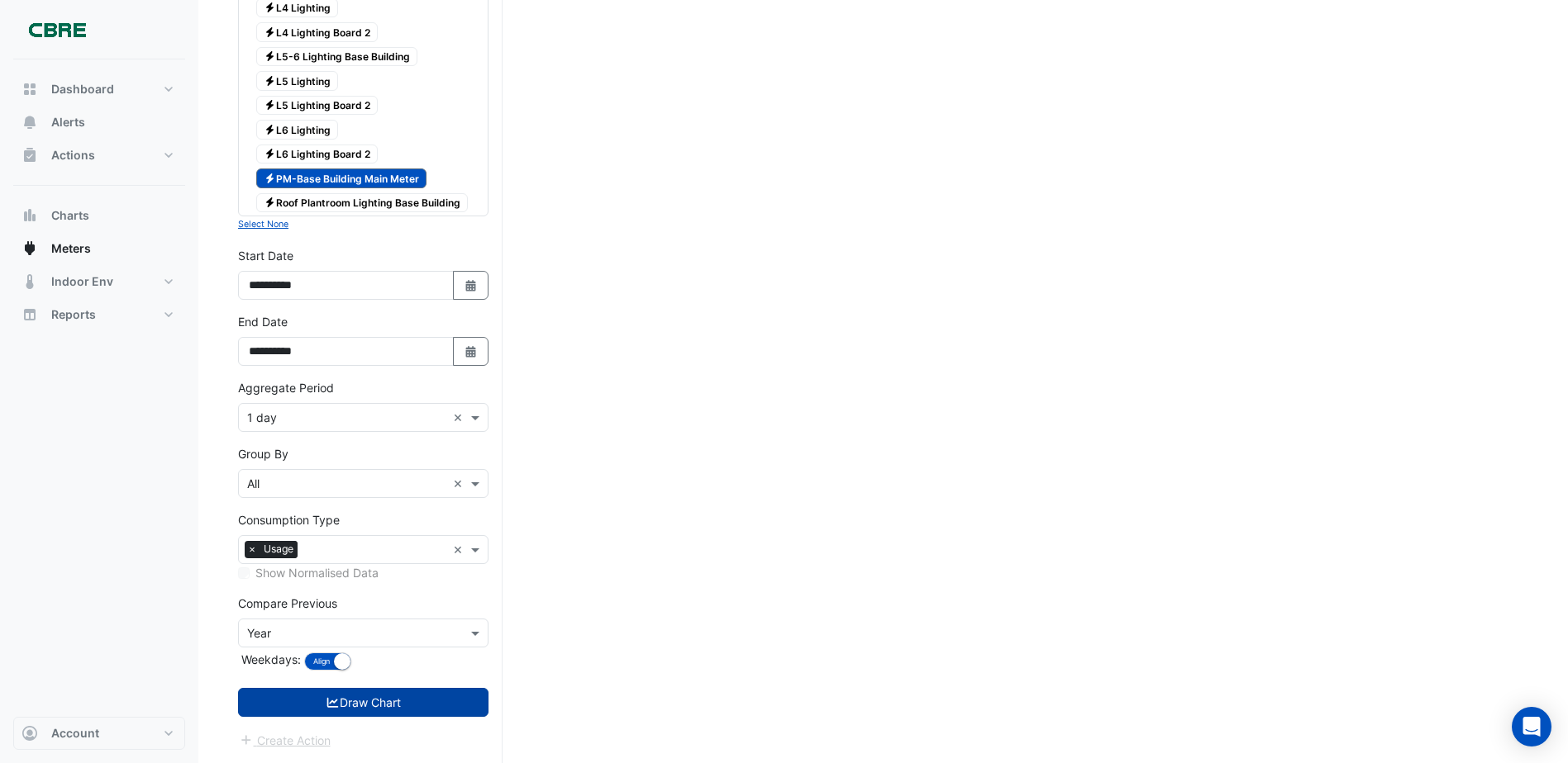
click at [356, 712] on button "Draw Chart" at bounding box center [363, 703] width 250 height 29
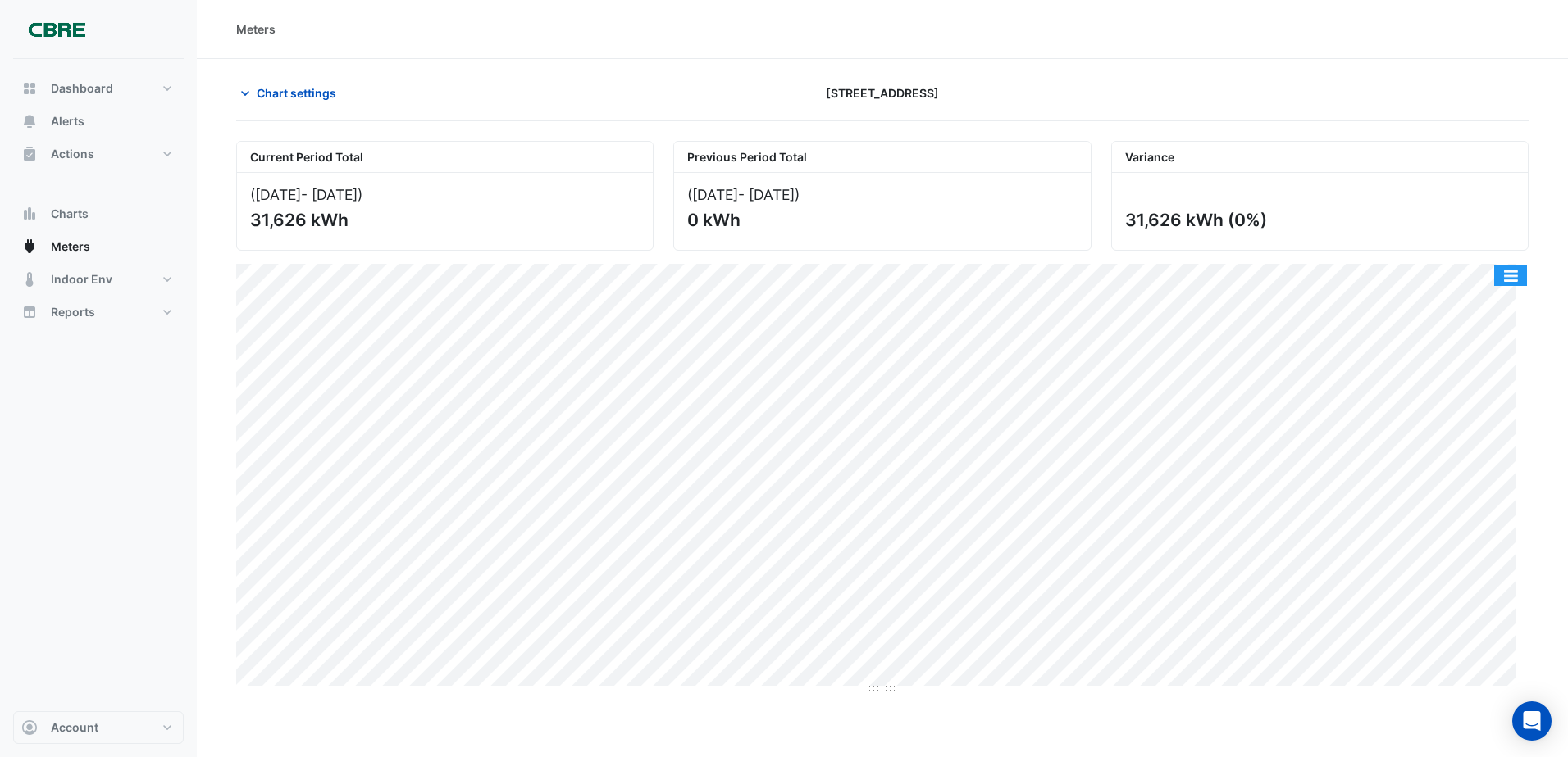
click at [1514, 282] on button "button" at bounding box center [1510, 275] width 33 height 20
click at [84, 429] on div "Dashboard Portfolio Ratings Performance Alerts Actions Site Manager Charts" at bounding box center [98, 385] width 171 height 652
click at [1510, 273] on button "button" at bounding box center [1510, 275] width 33 height 20
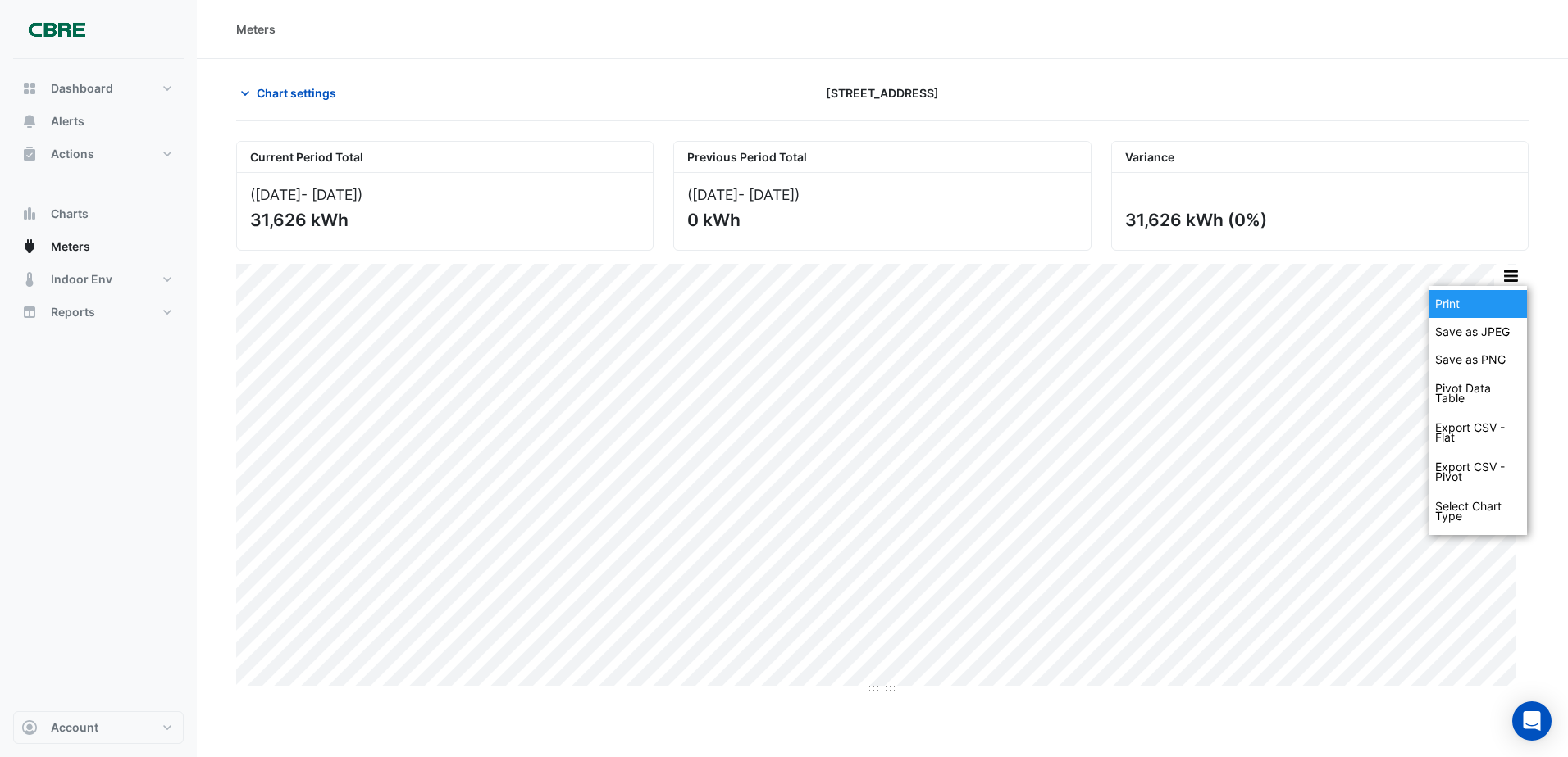
click at [1490, 301] on div "Print" at bounding box center [1477, 304] width 98 height 28
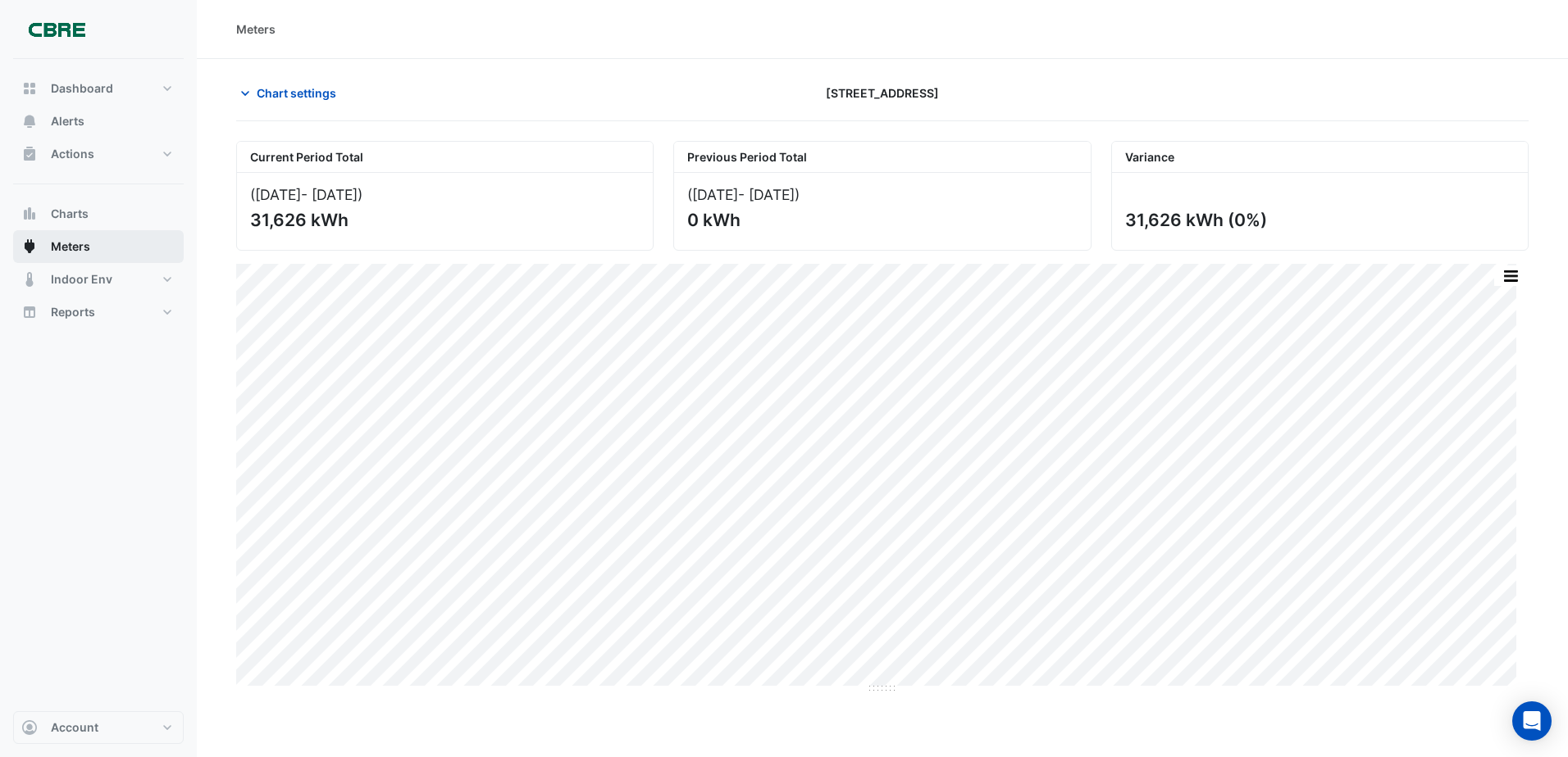
click at [127, 241] on button "Meters" at bounding box center [98, 246] width 171 height 33
click at [164, 149] on button "Actions" at bounding box center [98, 154] width 171 height 33
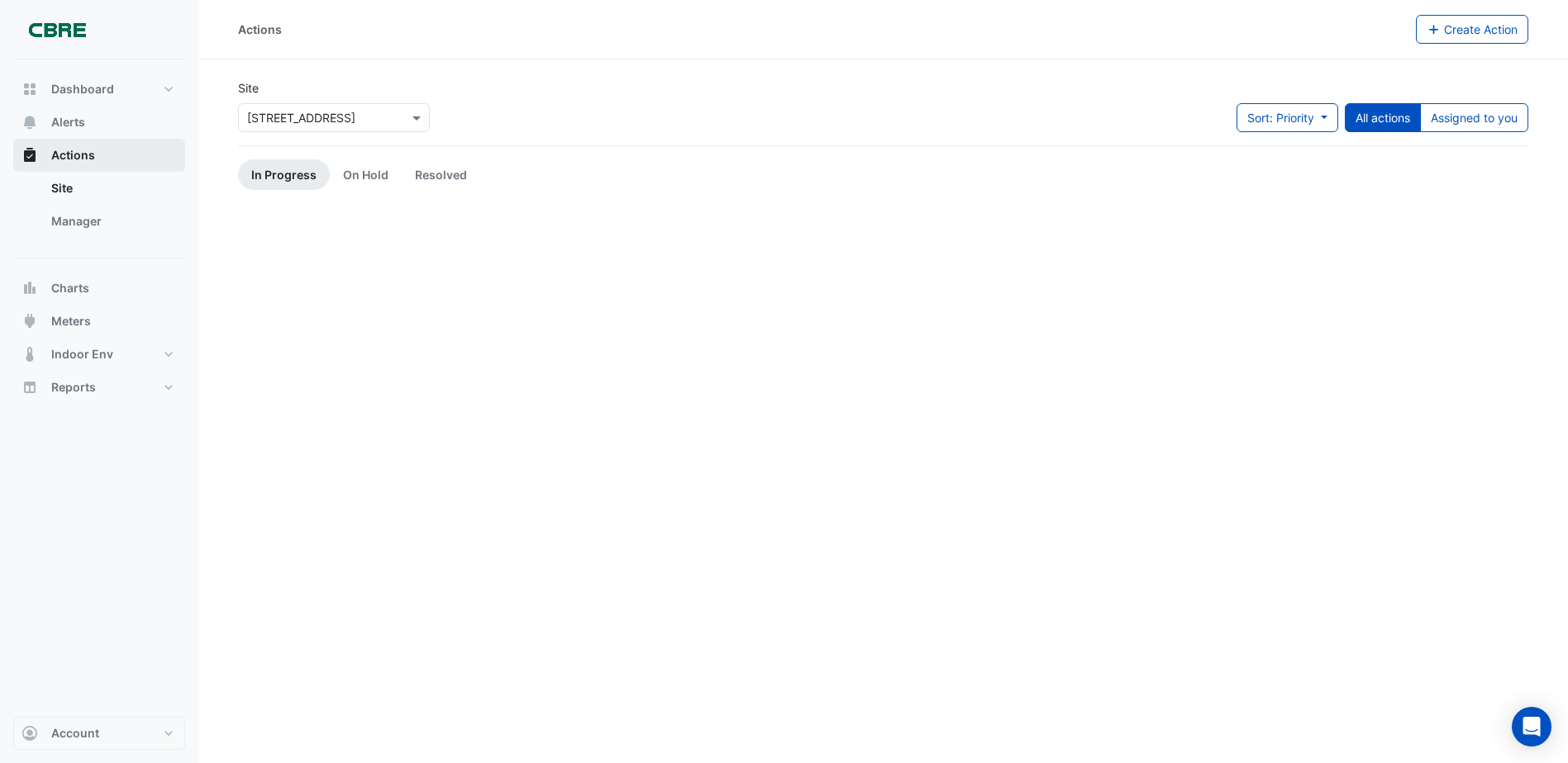
click at [165, 151] on button "Actions" at bounding box center [99, 155] width 172 height 33
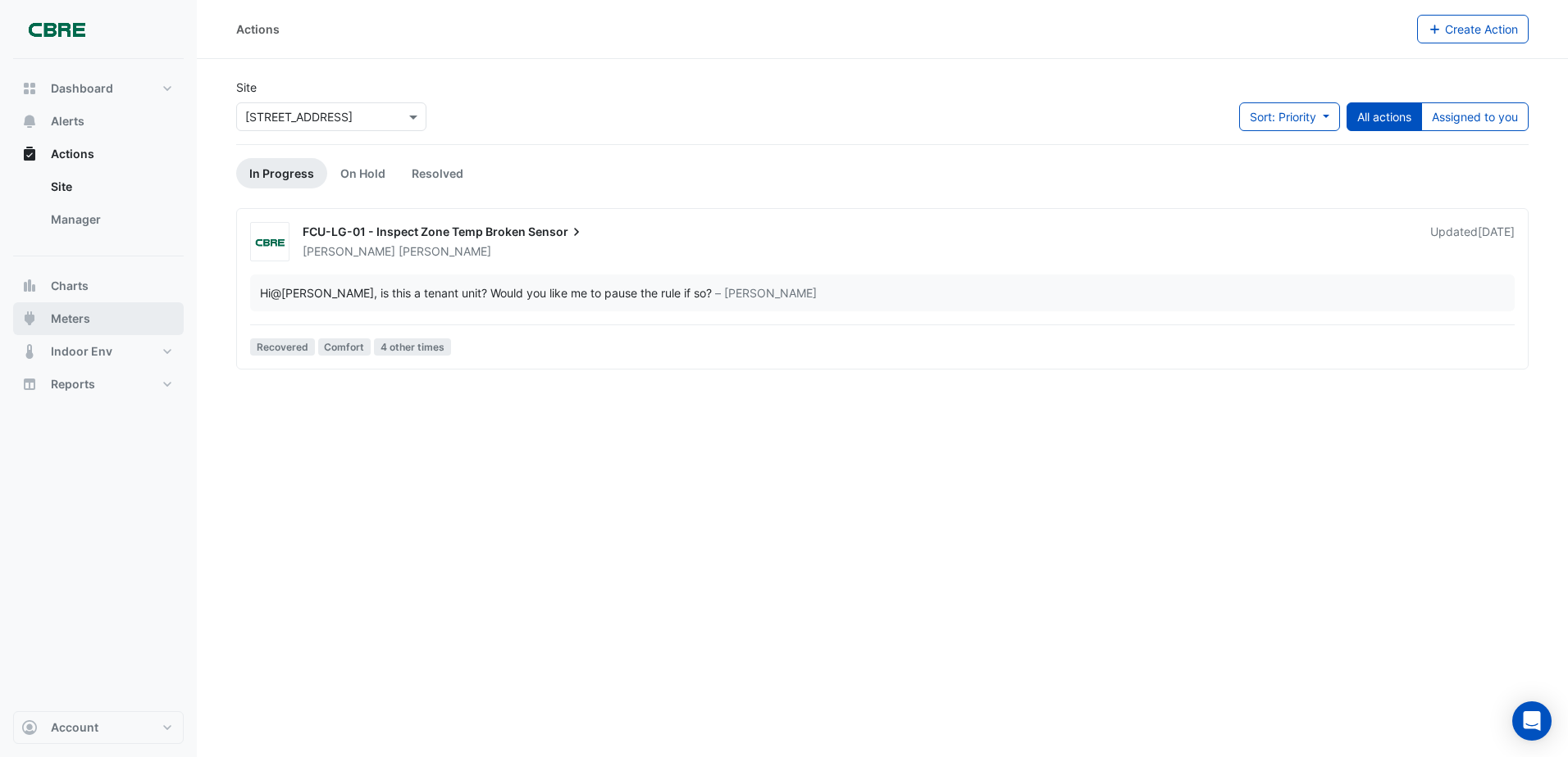
click at [71, 322] on span "Meters" at bounding box center [70, 318] width 40 height 17
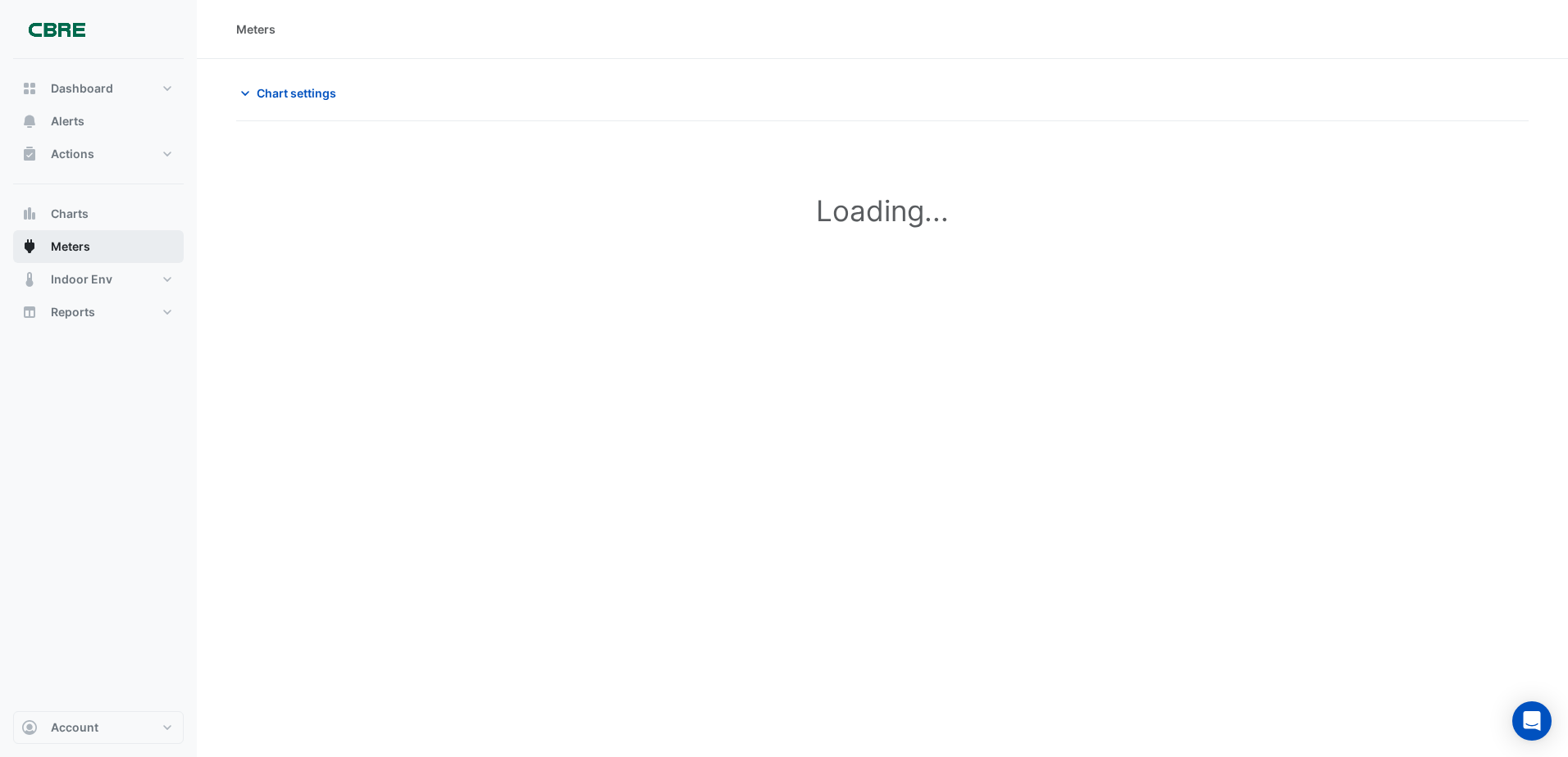
type input "**********"
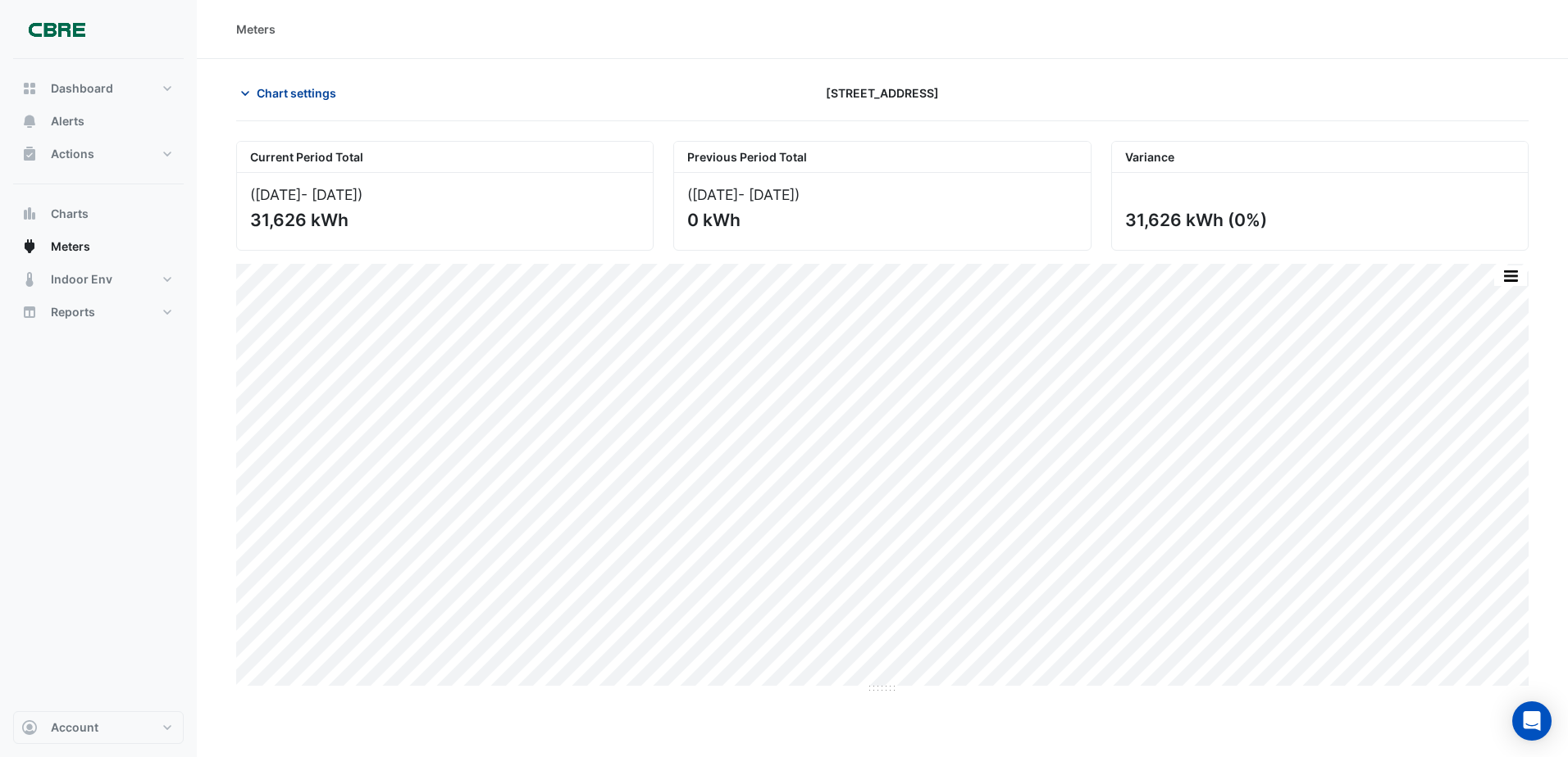
click at [238, 96] on icon "button" at bounding box center [244, 93] width 17 height 17
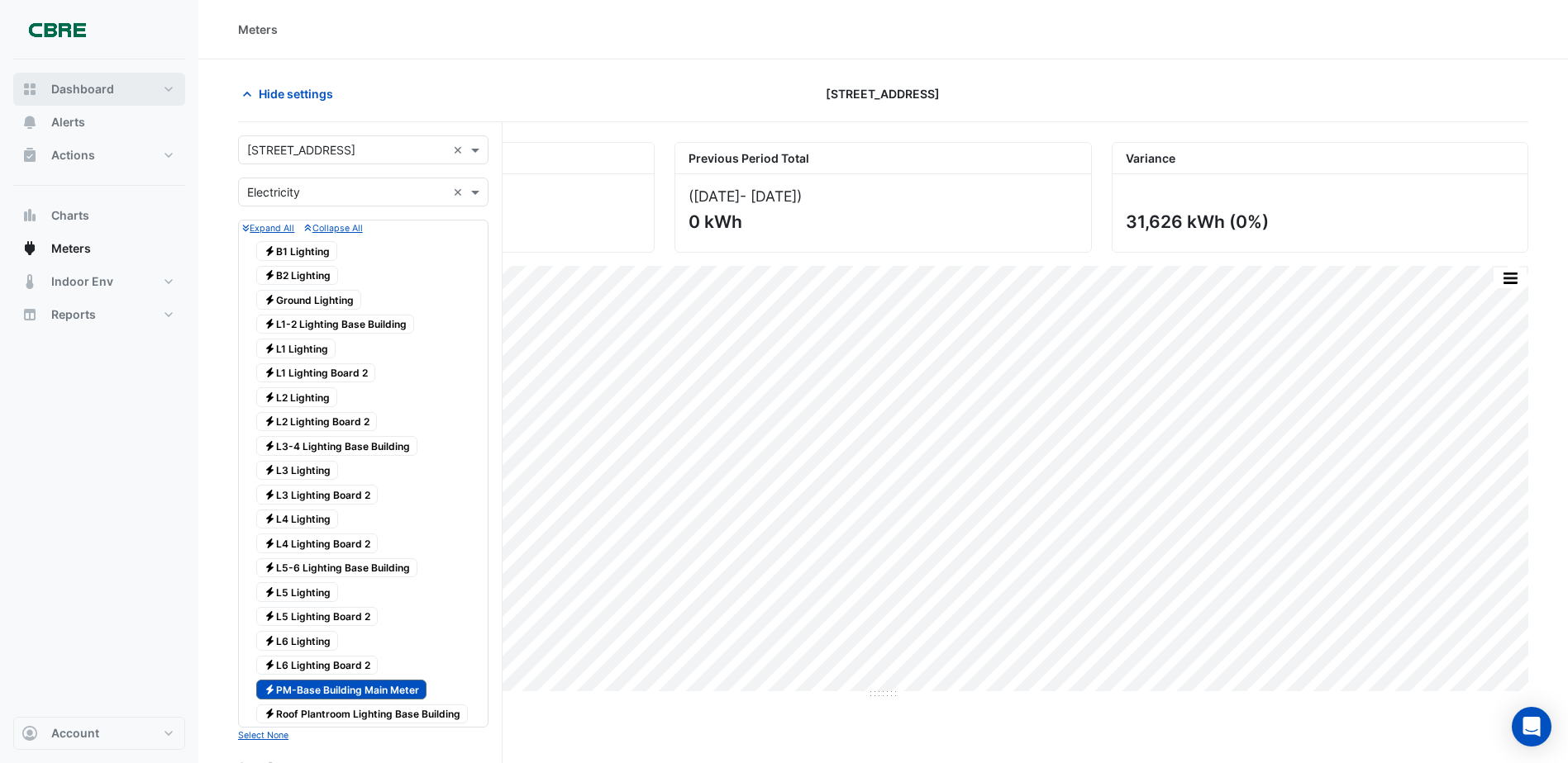
click at [78, 90] on span "Dashboard" at bounding box center [82, 89] width 63 height 17
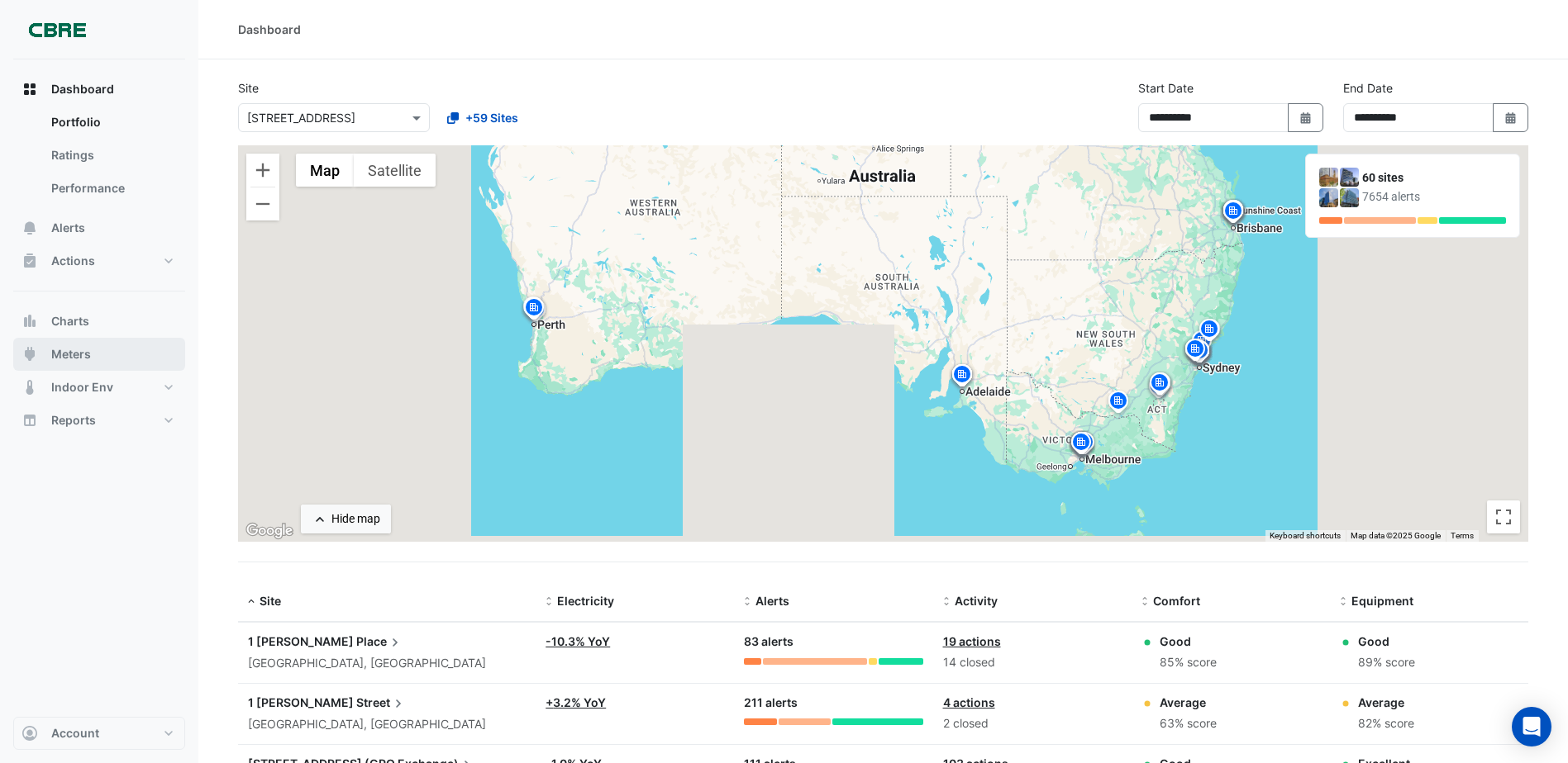
click at [80, 351] on span "Meters" at bounding box center [71, 354] width 40 height 17
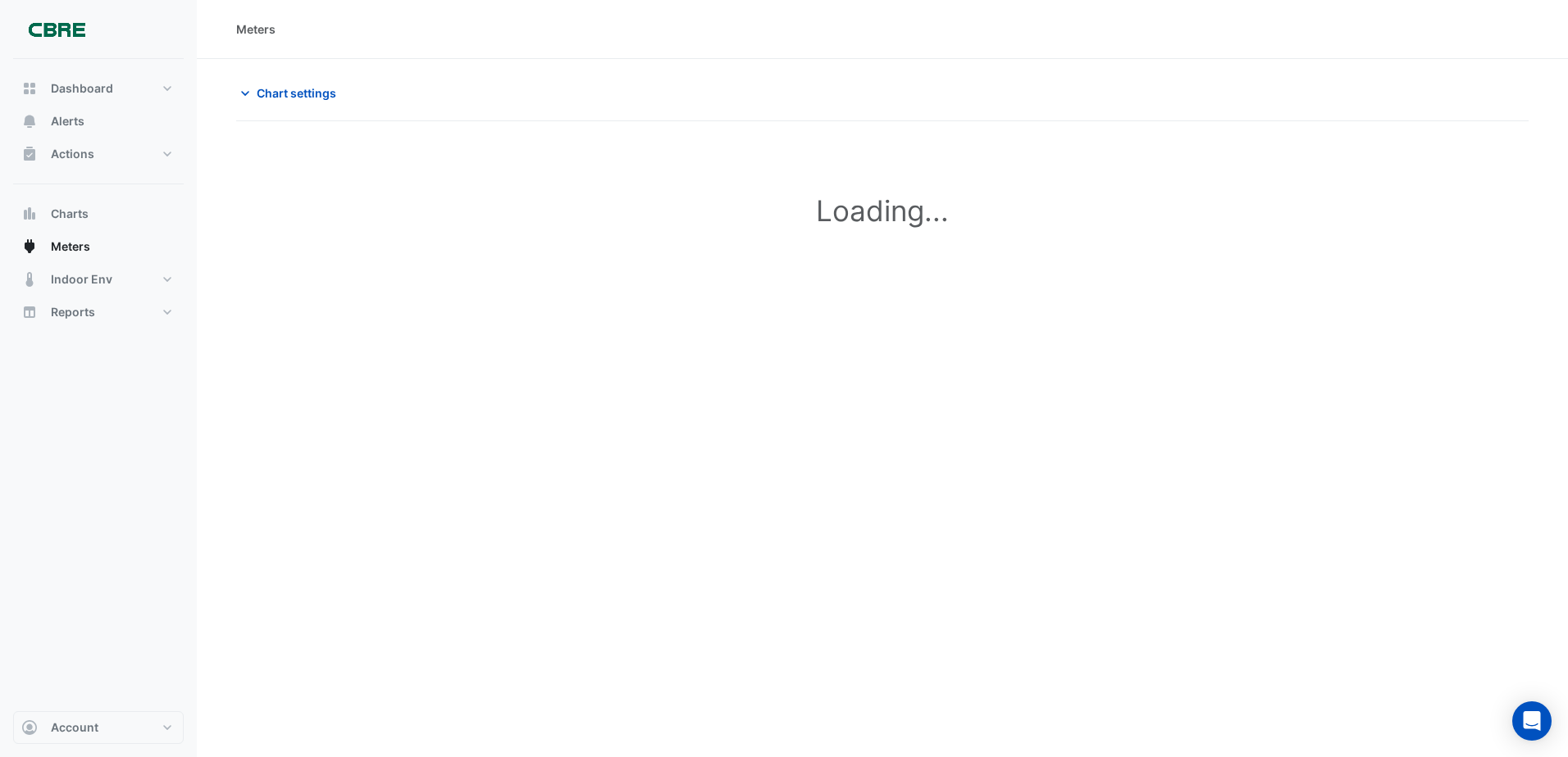
type input "**********"
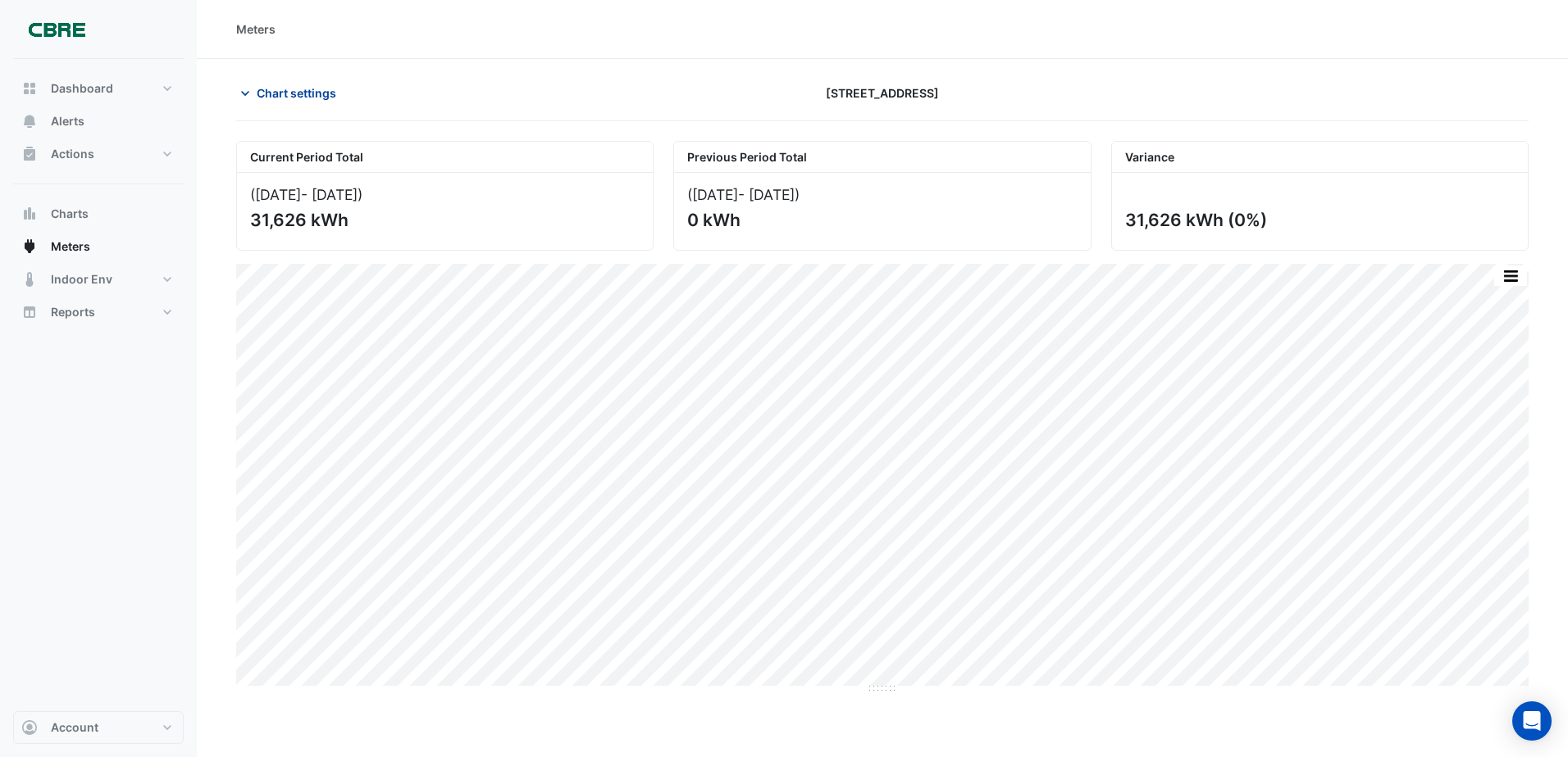
click at [263, 83] on button "Chart settings" at bounding box center [292, 93] width 111 height 29
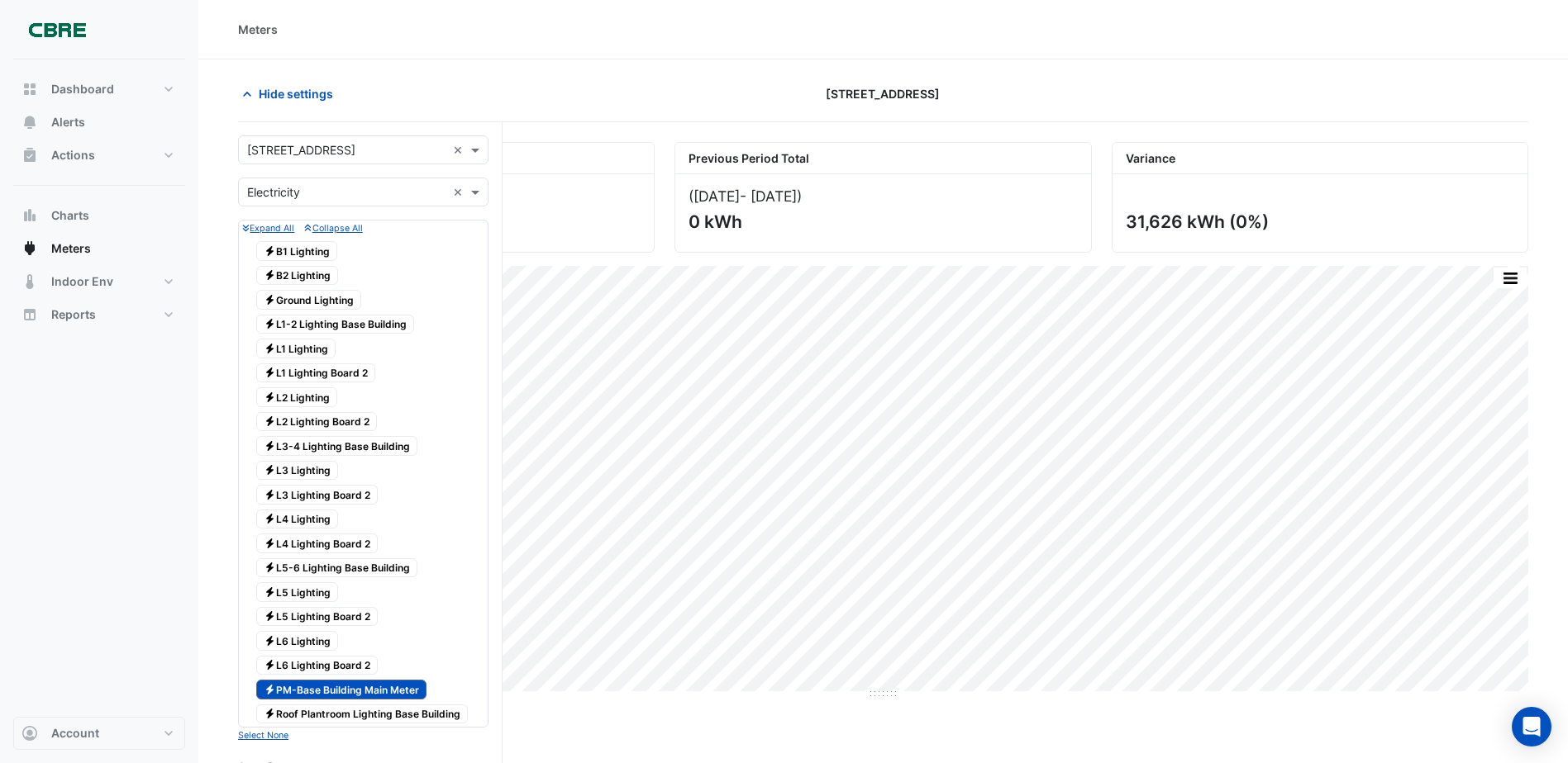
click at [341, 222] on button "Collapse All" at bounding box center [332, 228] width 58 height 15
click at [336, 226] on small "Collapse All" at bounding box center [332, 229] width 58 height 11
click at [287, 232] on small "Expand All" at bounding box center [268, 229] width 52 height 11
click at [286, 227] on small "Expand All" at bounding box center [268, 229] width 52 height 11
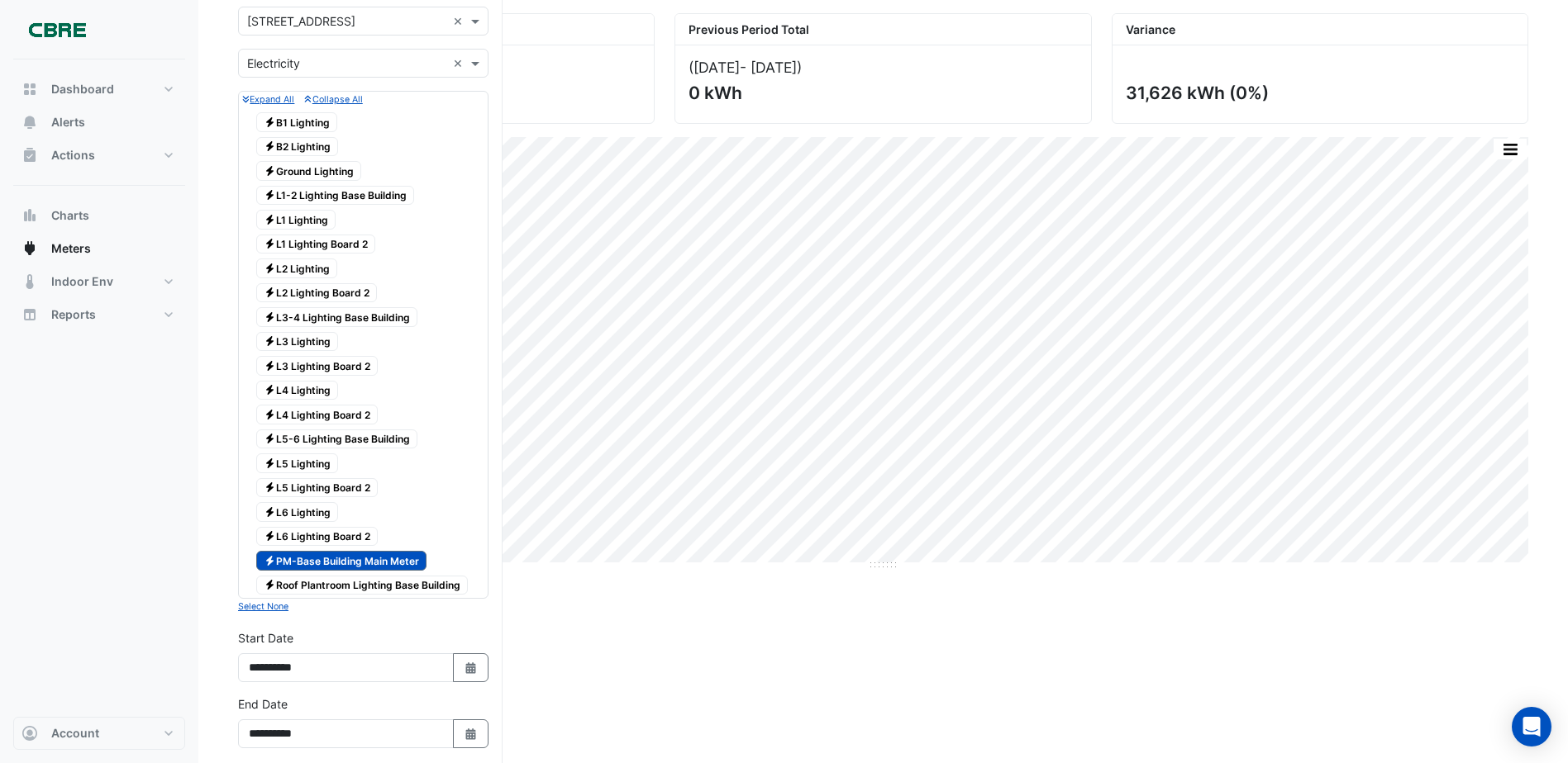
scroll to position [165, 0]
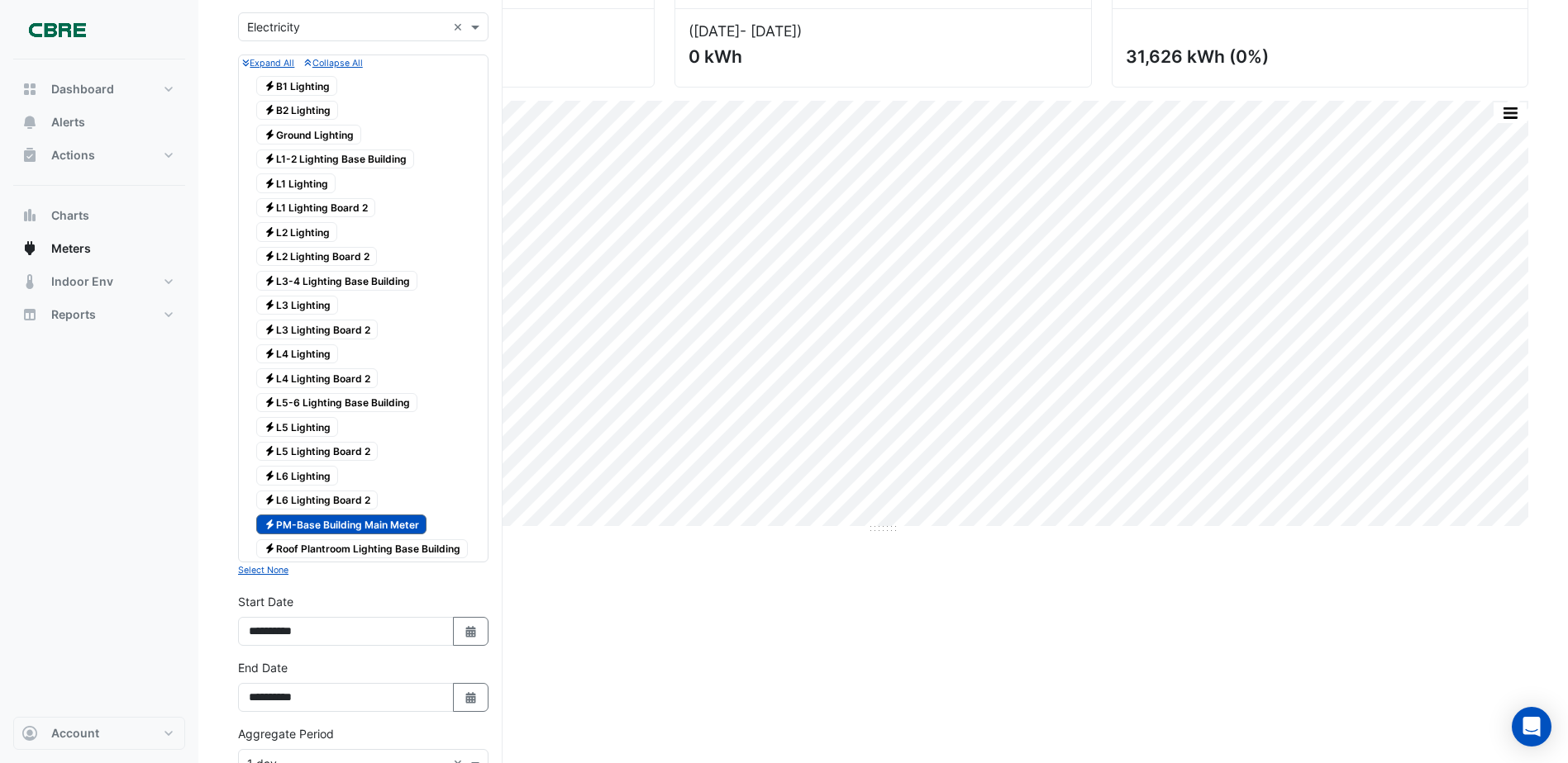
click at [277, 572] on small "Select None" at bounding box center [263, 571] width 51 height 11
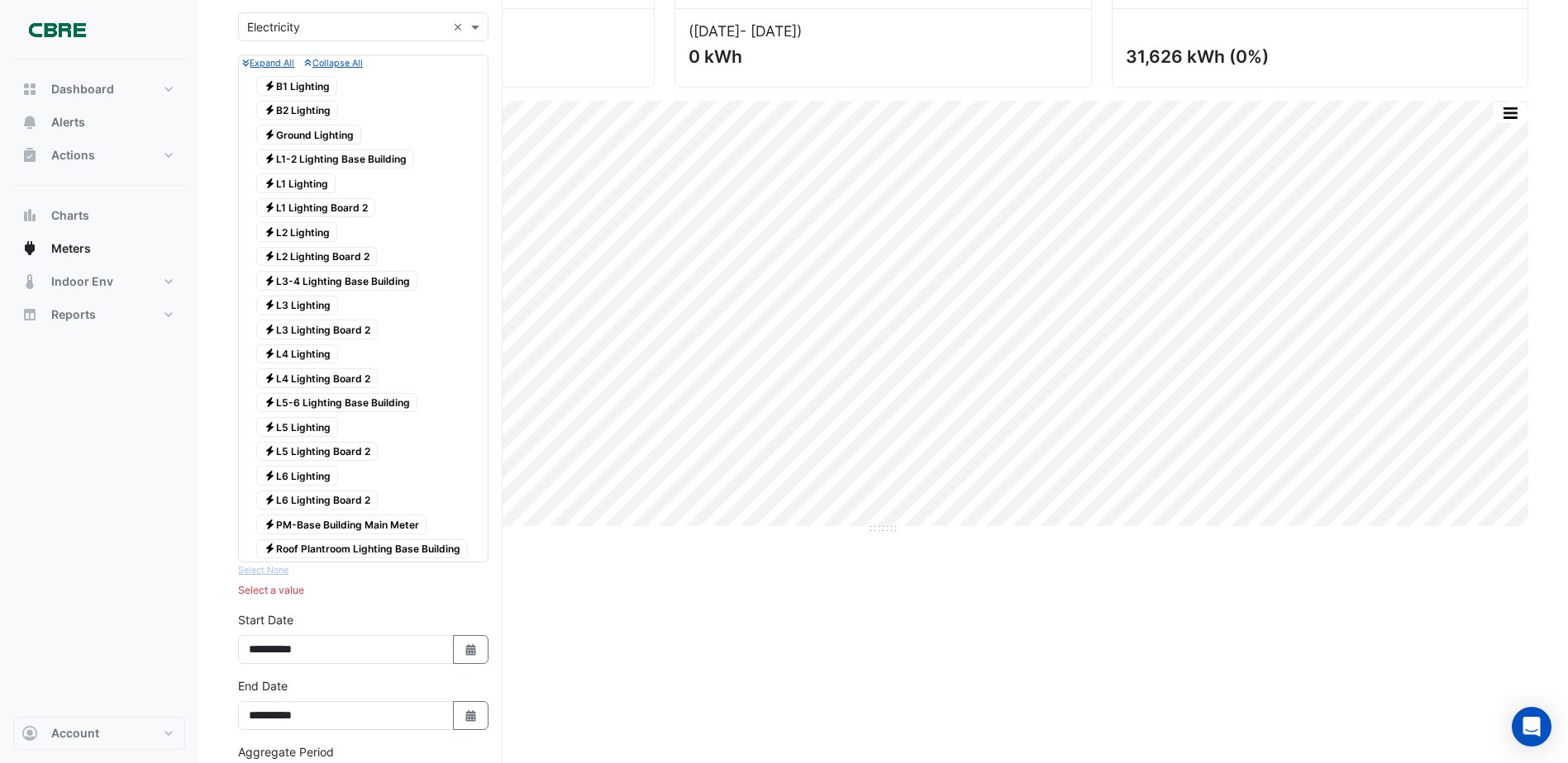
click at [264, 567] on div "Expand All Collapse All Electricity B1 Lighting Electricity B2 Lighting Electri…" at bounding box center [363, 317] width 250 height 526
click at [268, 592] on div "Select a value" at bounding box center [363, 590] width 250 height 15
click at [355, 521] on span "Electricity PM-Base Building Main Meter" at bounding box center [341, 525] width 170 height 19
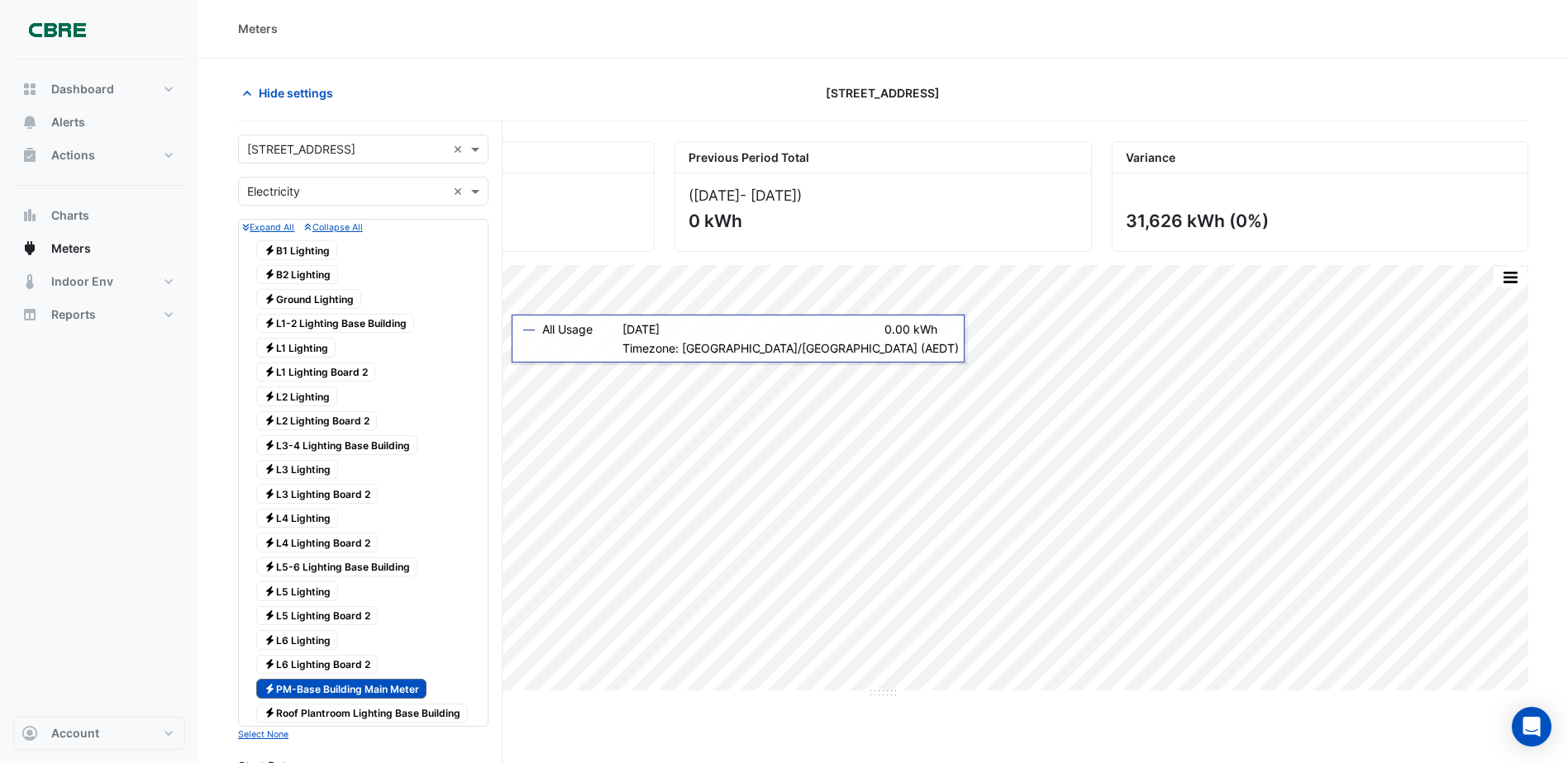
scroll to position [0, 0]
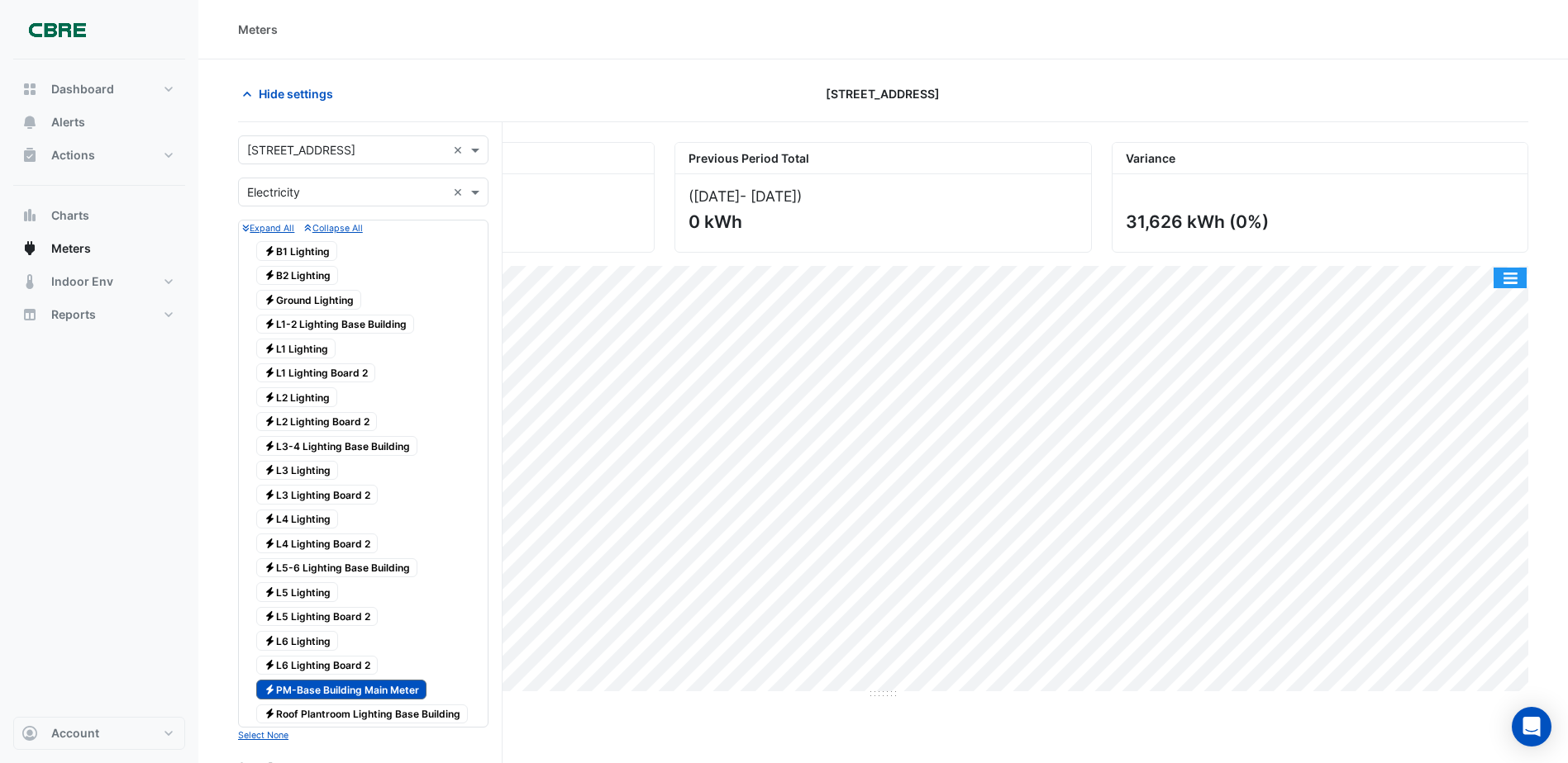
click at [1508, 281] on button "button" at bounding box center [1509, 277] width 33 height 20
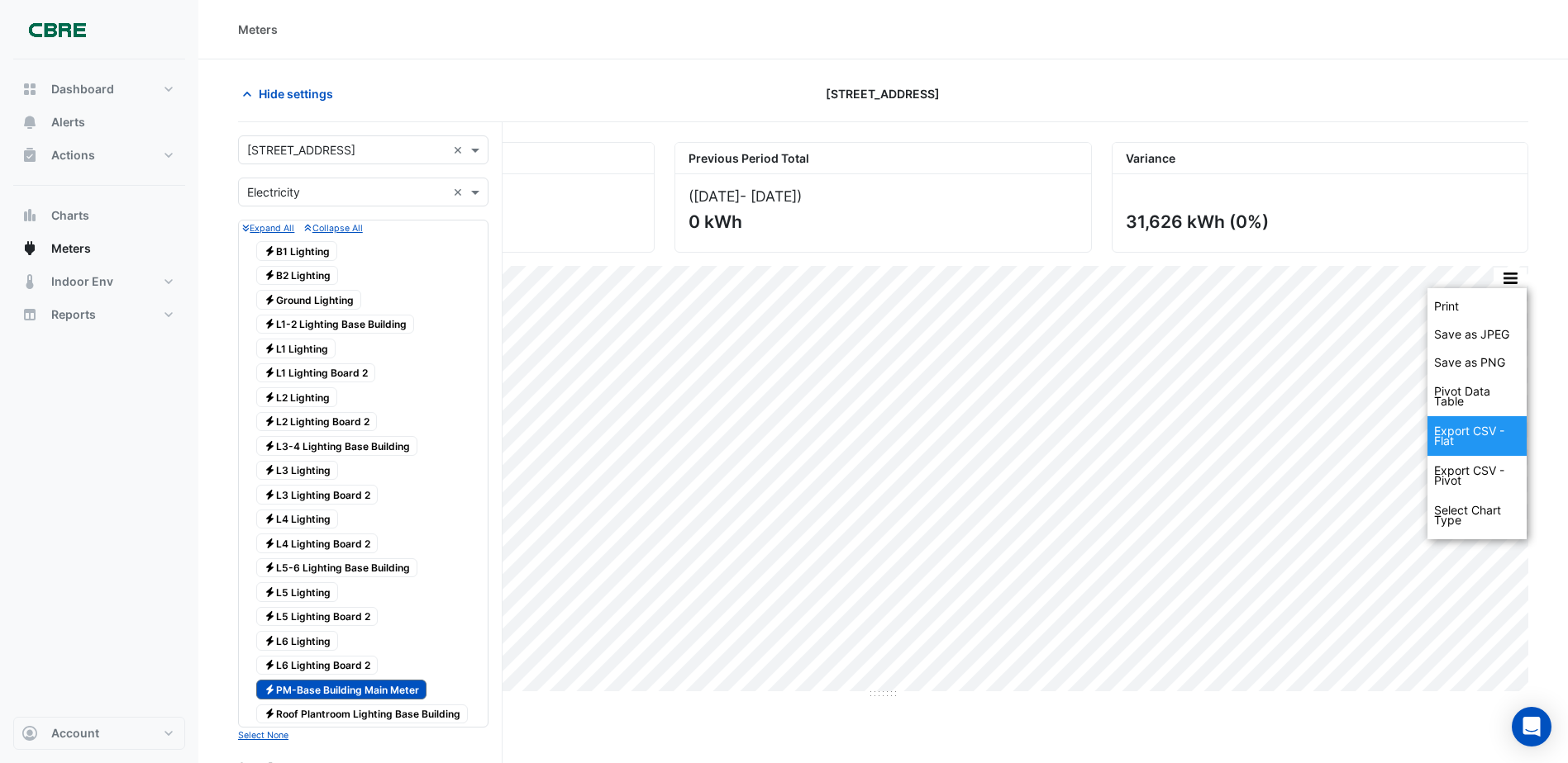
click at [1479, 441] on div "Export CSV - Flat" at bounding box center [1477, 436] width 99 height 40
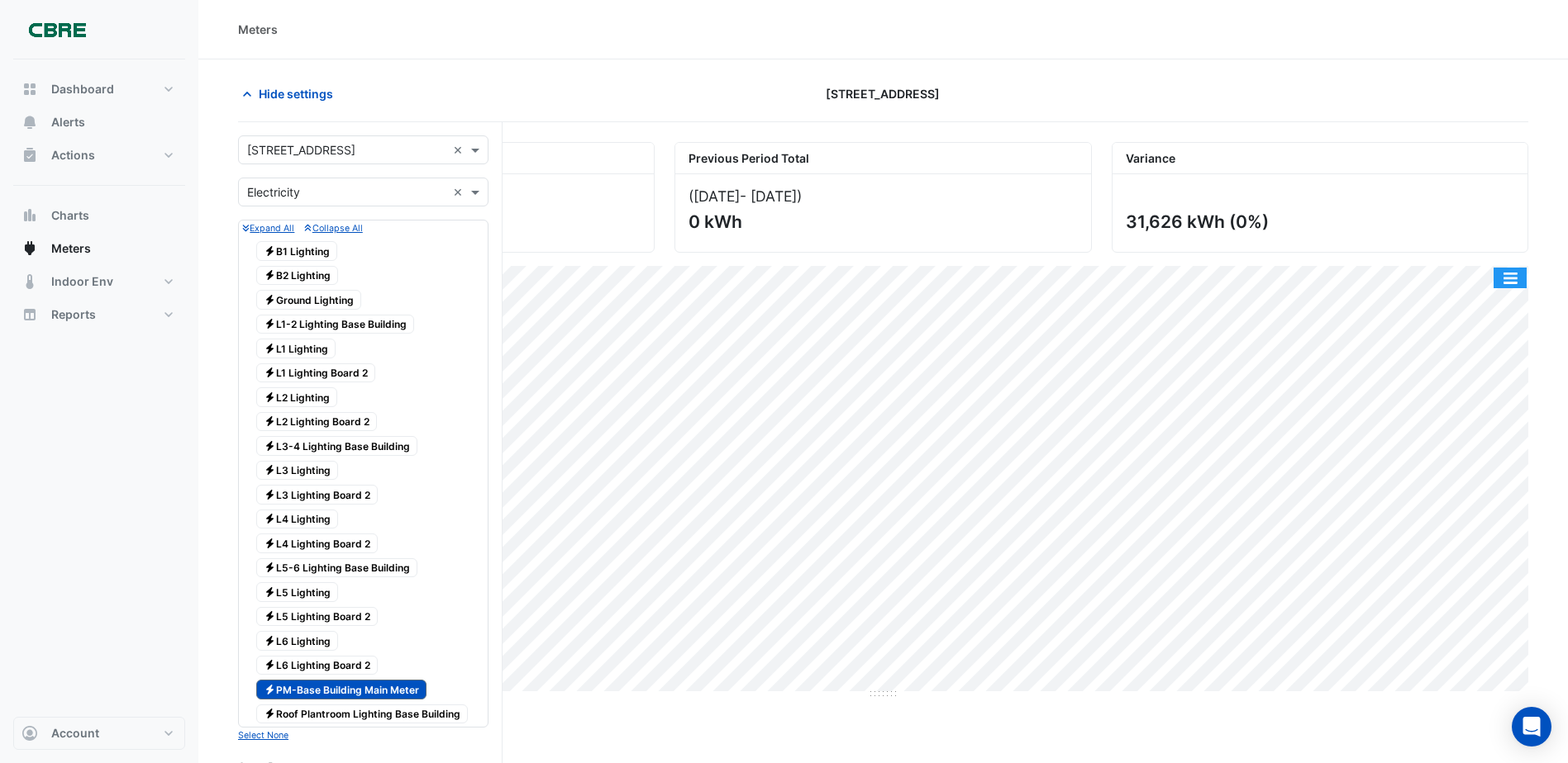
click at [1520, 275] on button "button" at bounding box center [1509, 277] width 33 height 20
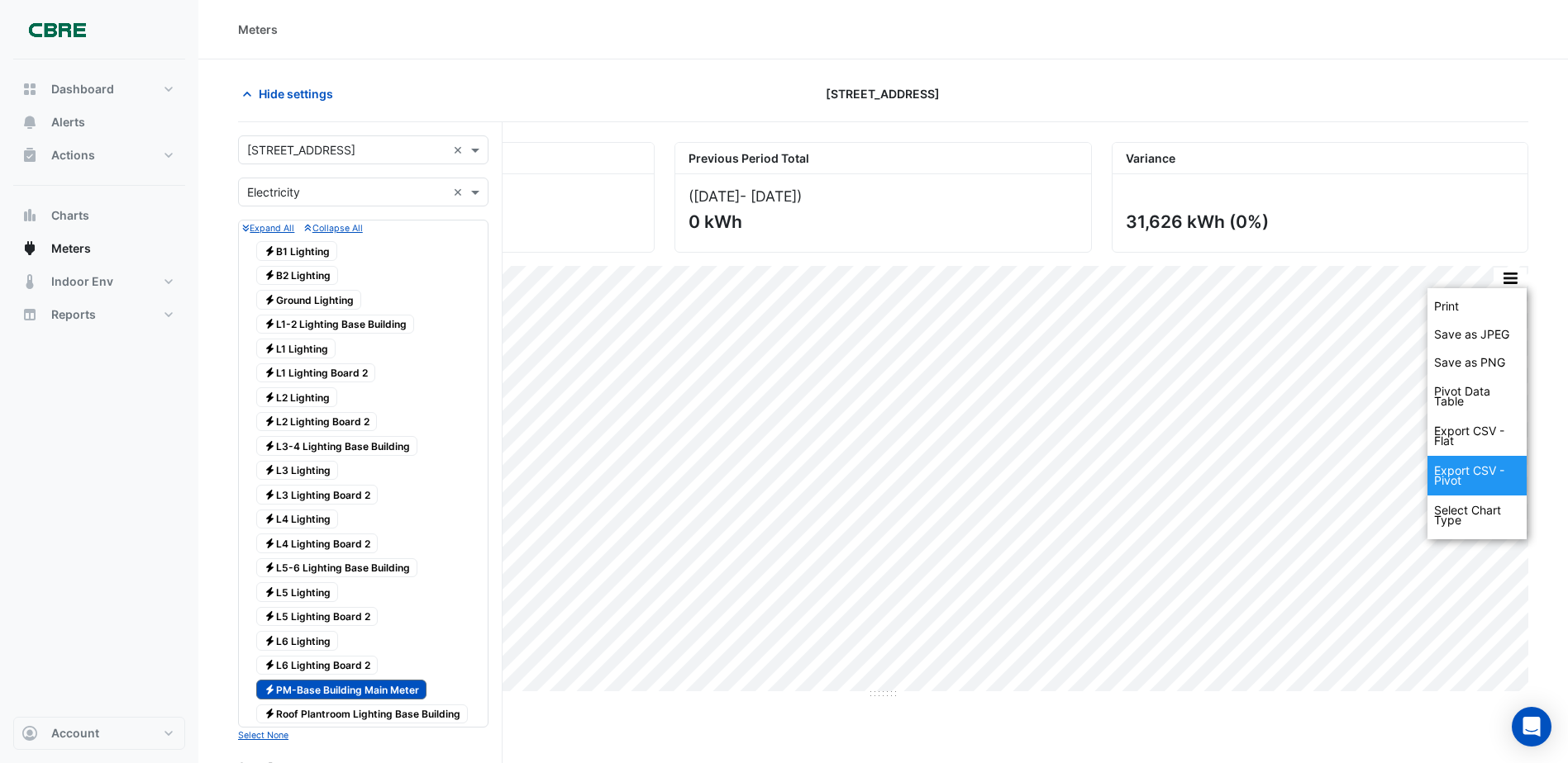
click at [1487, 477] on div "Export CSV - Pivot" at bounding box center [1477, 476] width 99 height 40
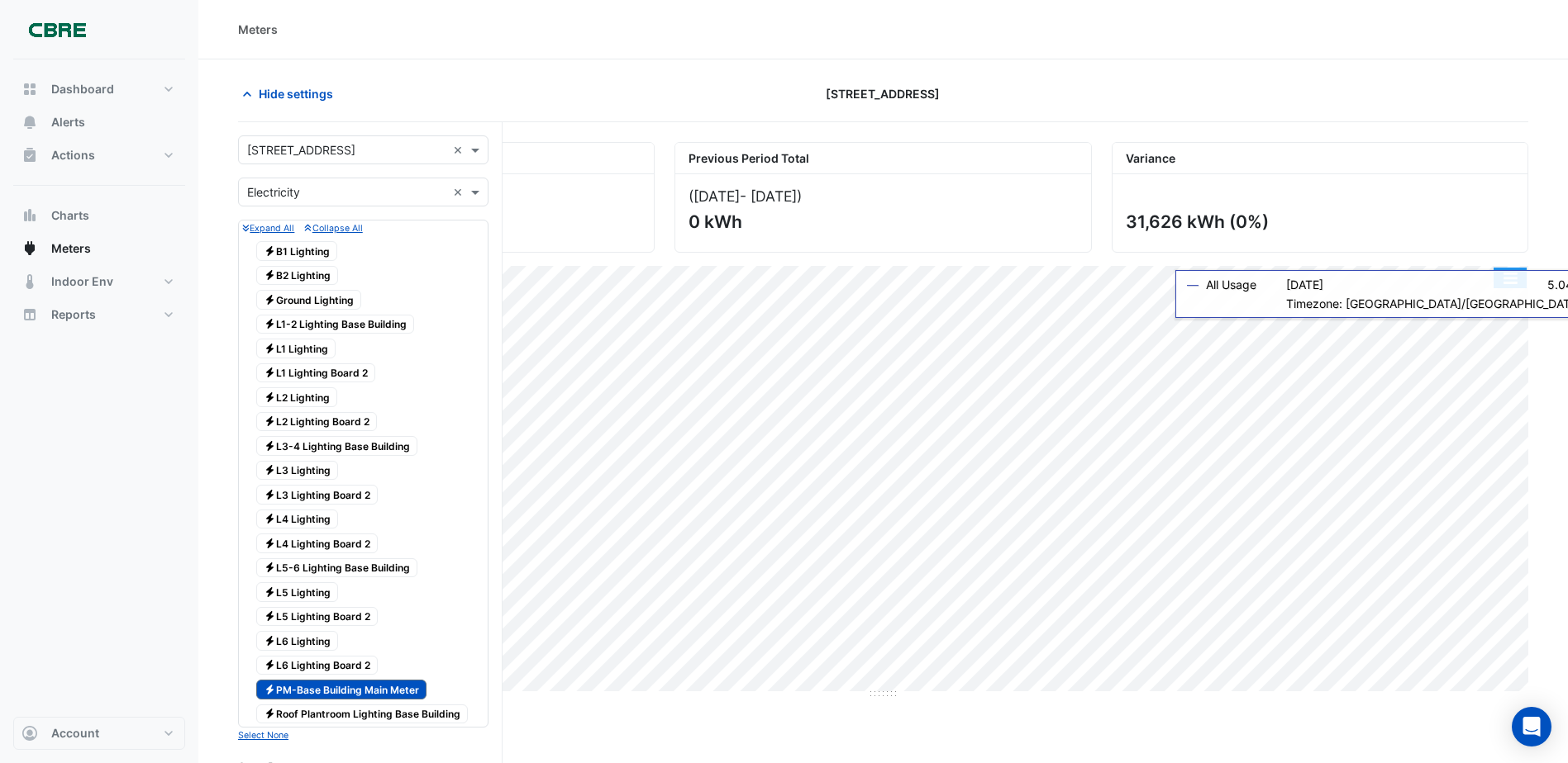
click at [1508, 285] on button "button" at bounding box center [1509, 277] width 33 height 20
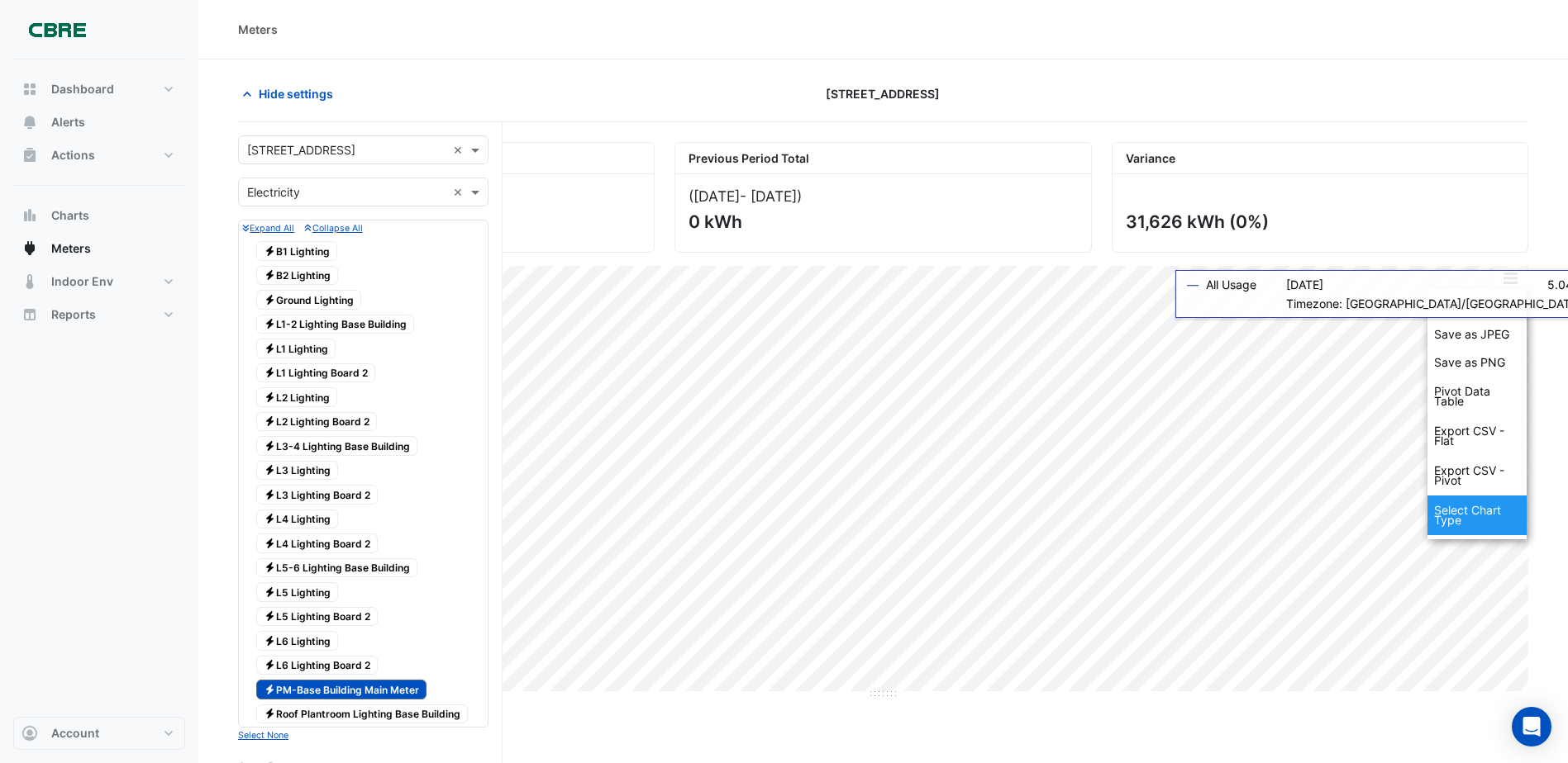
click at [1495, 518] on div "Select Chart Type" at bounding box center [1477, 515] width 99 height 40
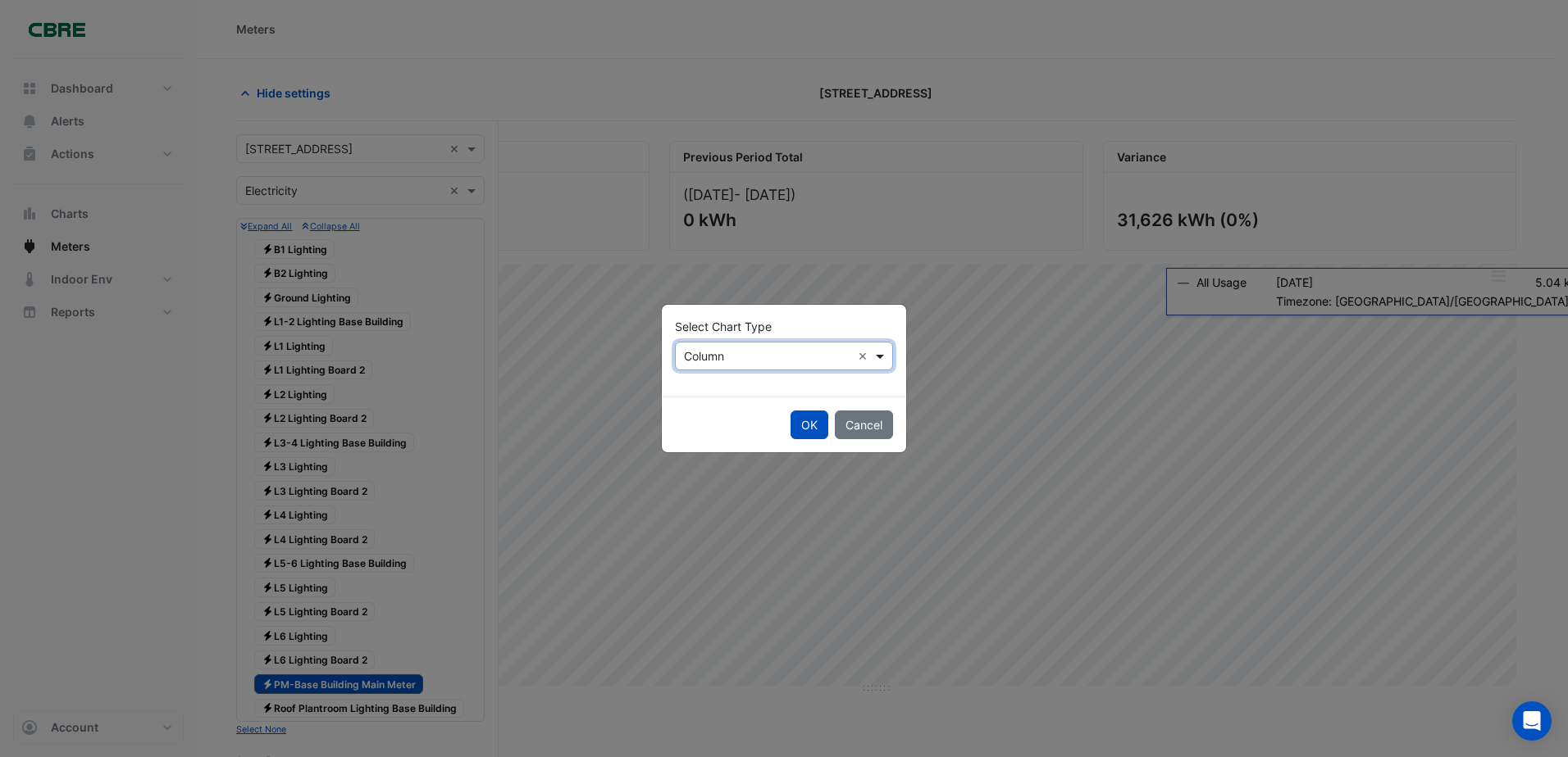
click at [878, 353] on span at bounding box center [881, 356] width 20 height 18
click at [856, 429] on button "Cancel" at bounding box center [864, 425] width 58 height 29
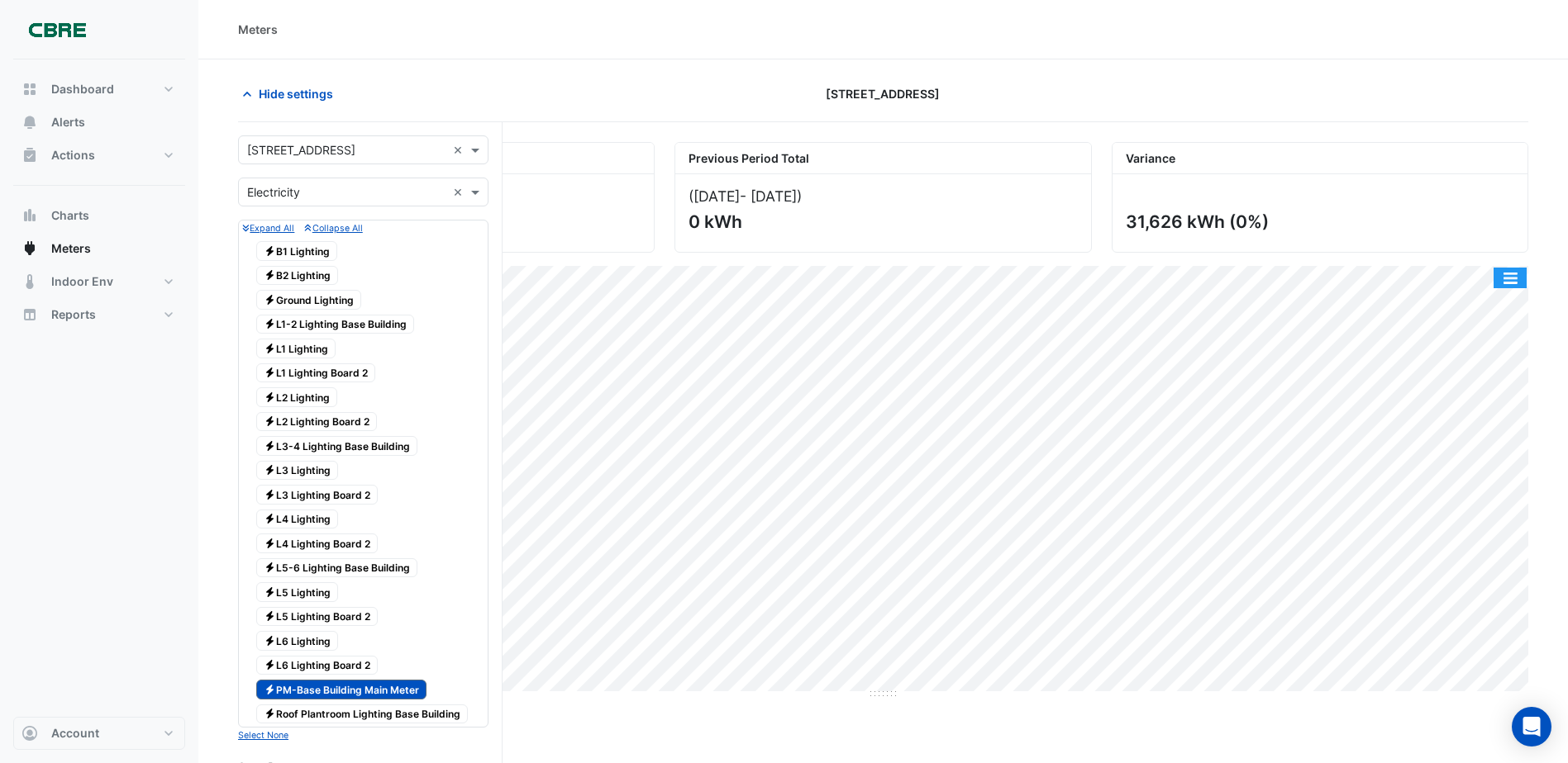
click at [1506, 285] on button "button" at bounding box center [1509, 277] width 33 height 20
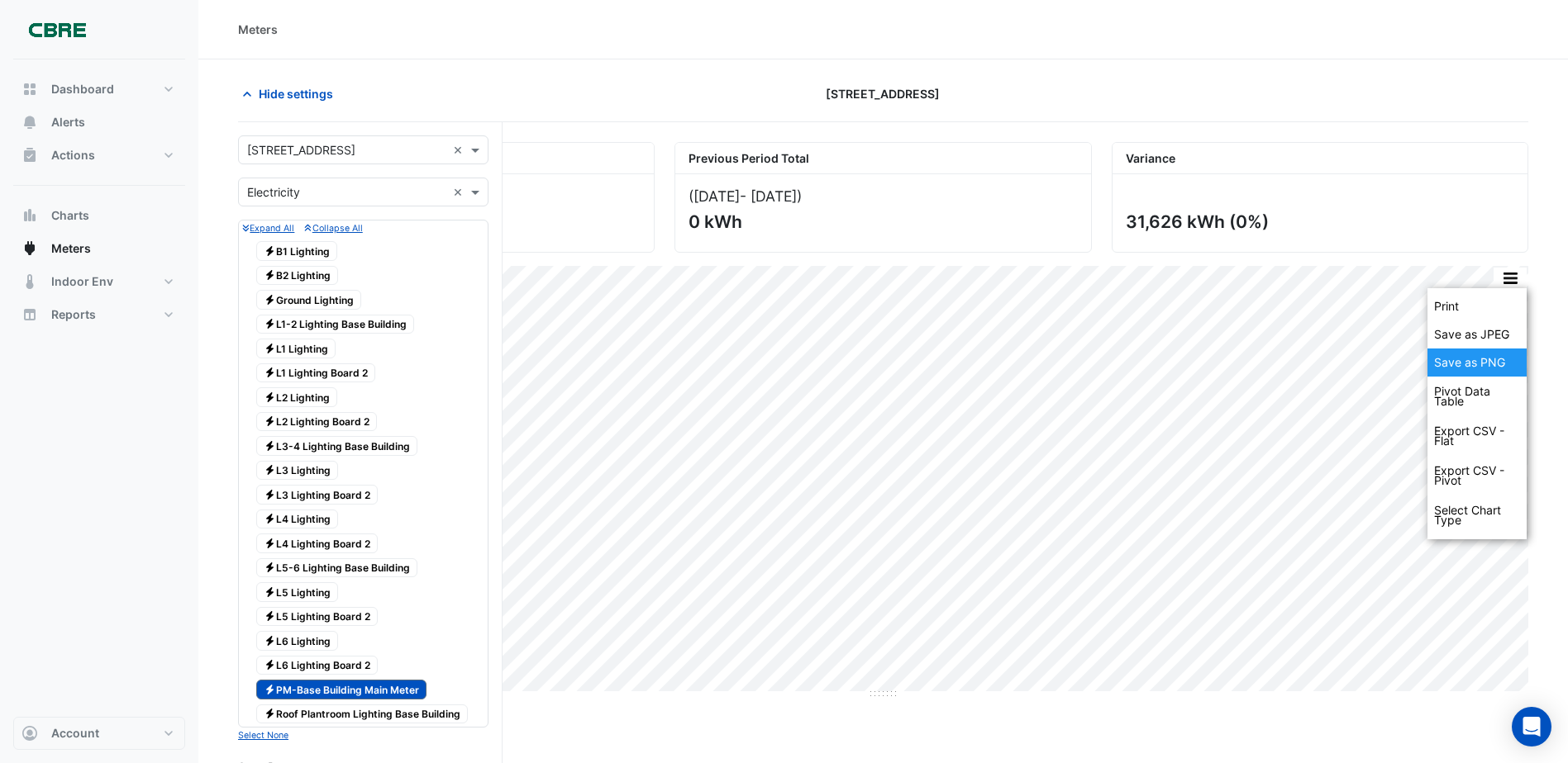
click at [1490, 355] on div "Save as PNG" at bounding box center [1477, 362] width 99 height 28
